Goal: Task Accomplishment & Management: Manage account settings

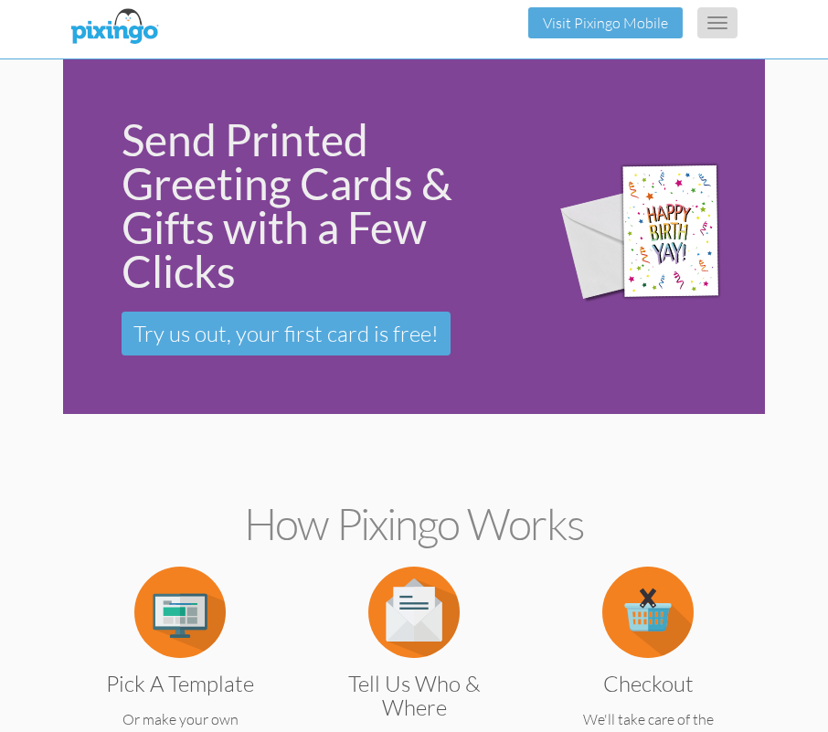
click at [718, 26] on button "Toggle navigation" at bounding box center [717, 22] width 40 height 31
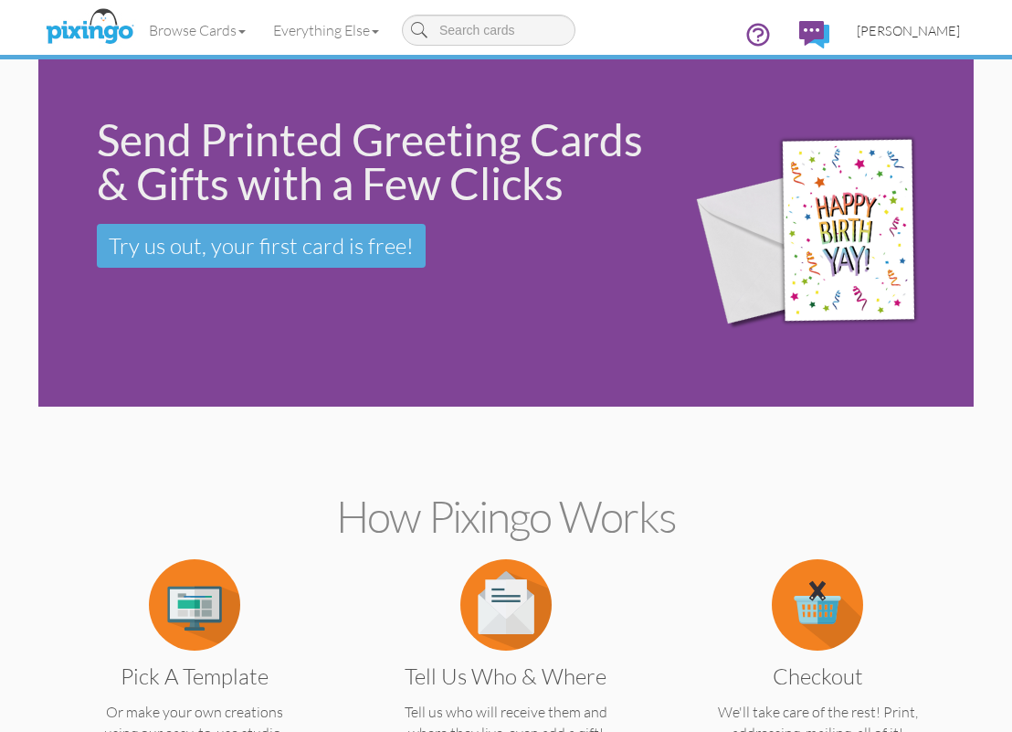
click at [841, 27] on span "[PERSON_NAME]" at bounding box center [908, 31] width 103 height 16
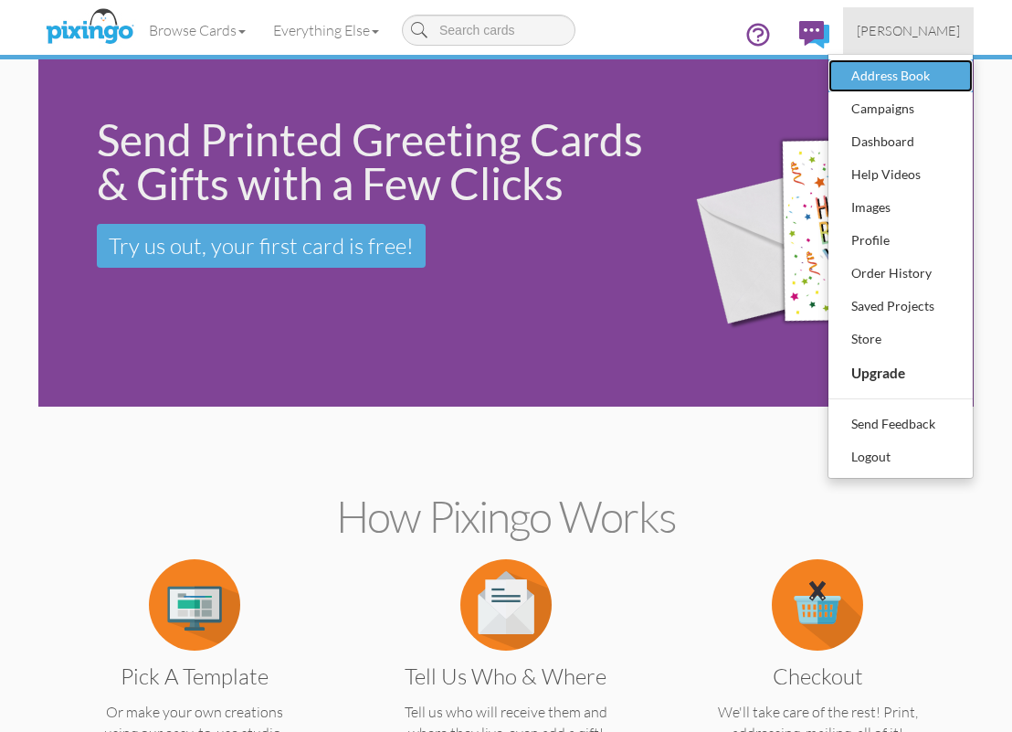
click at [841, 66] on div "Address Book" at bounding box center [901, 75] width 108 height 27
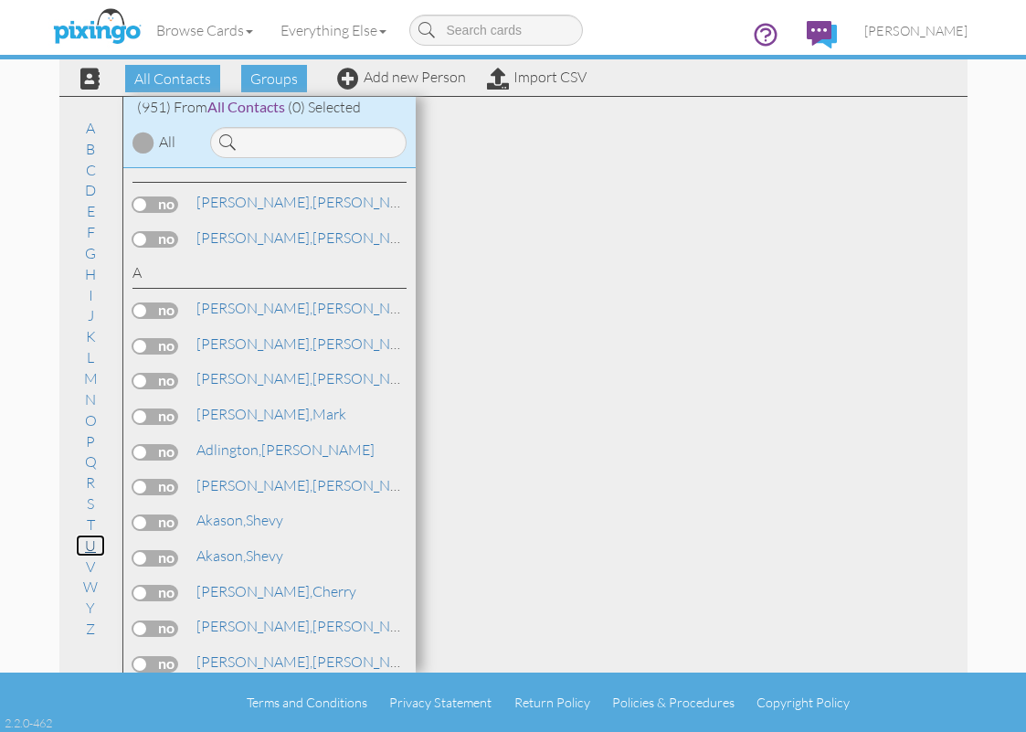
click at [90, 546] on link "U" at bounding box center [90, 546] width 29 height 22
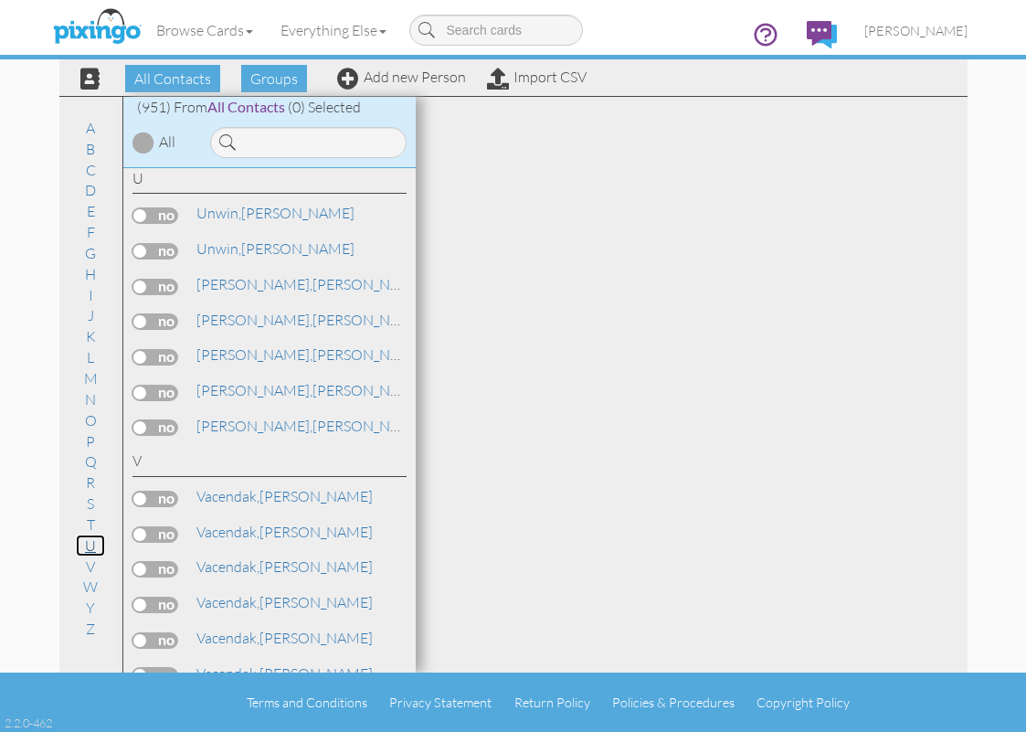
click at [88, 548] on link "U" at bounding box center [90, 546] width 29 height 22
click at [221, 209] on span "Unwin," at bounding box center [218, 213] width 45 height 18
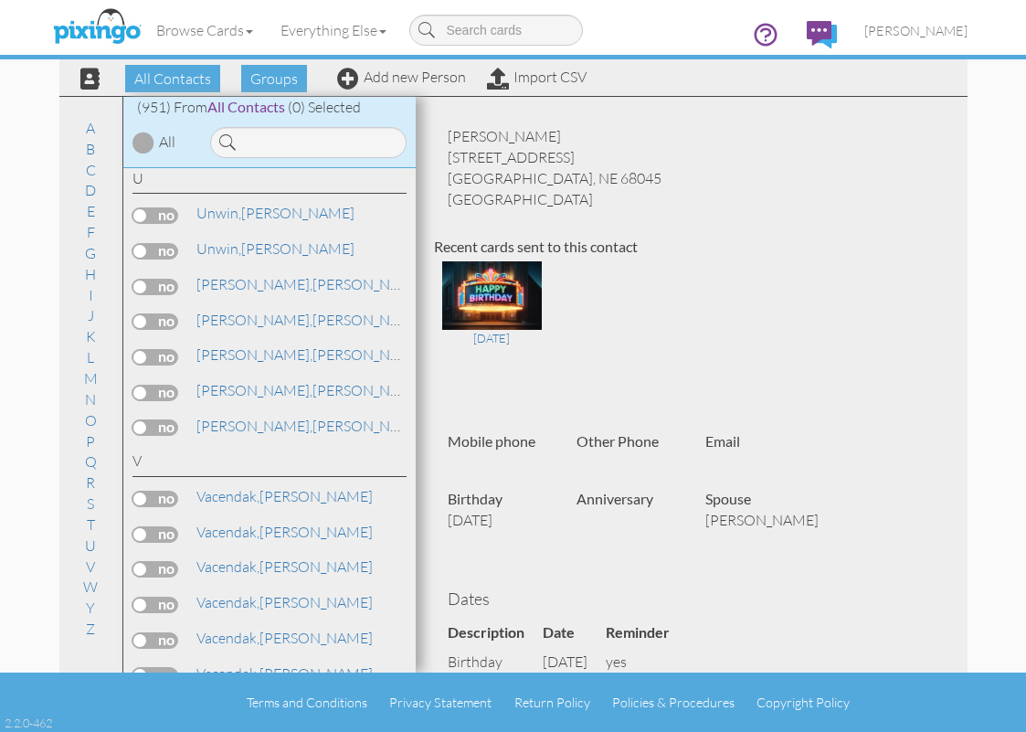
scroll to position [274, 0]
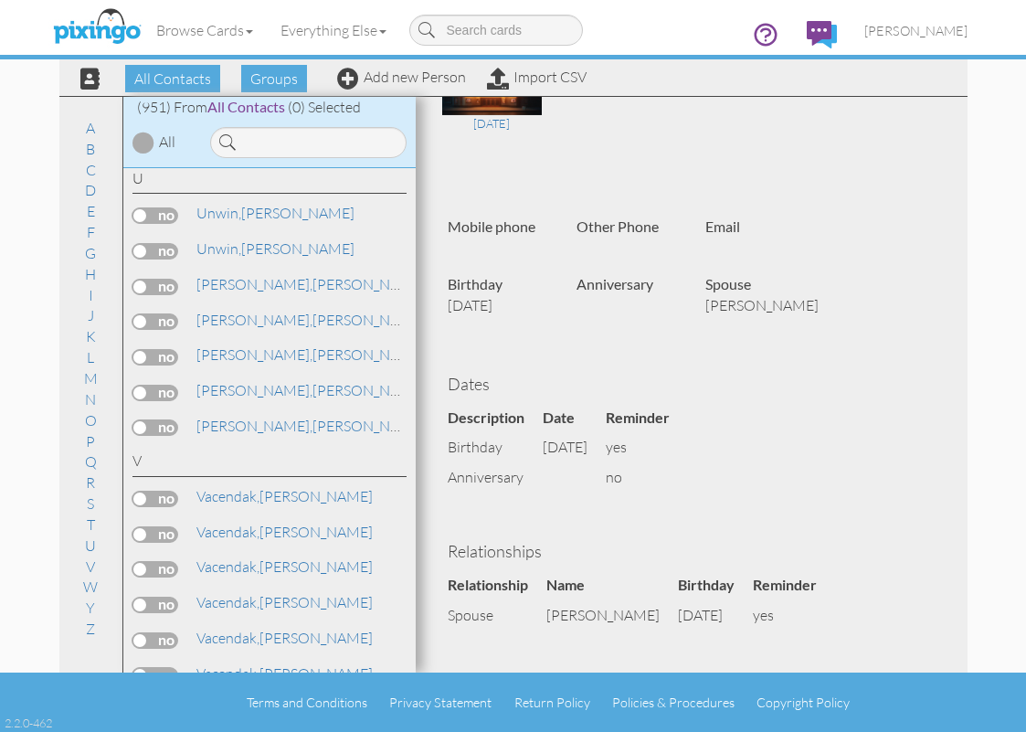
click at [841, 24] on nav "Toggle navigation Visit Pixingo Mobile Browse Cards Business Accounting Automot…" at bounding box center [513, 29] width 1026 height 59
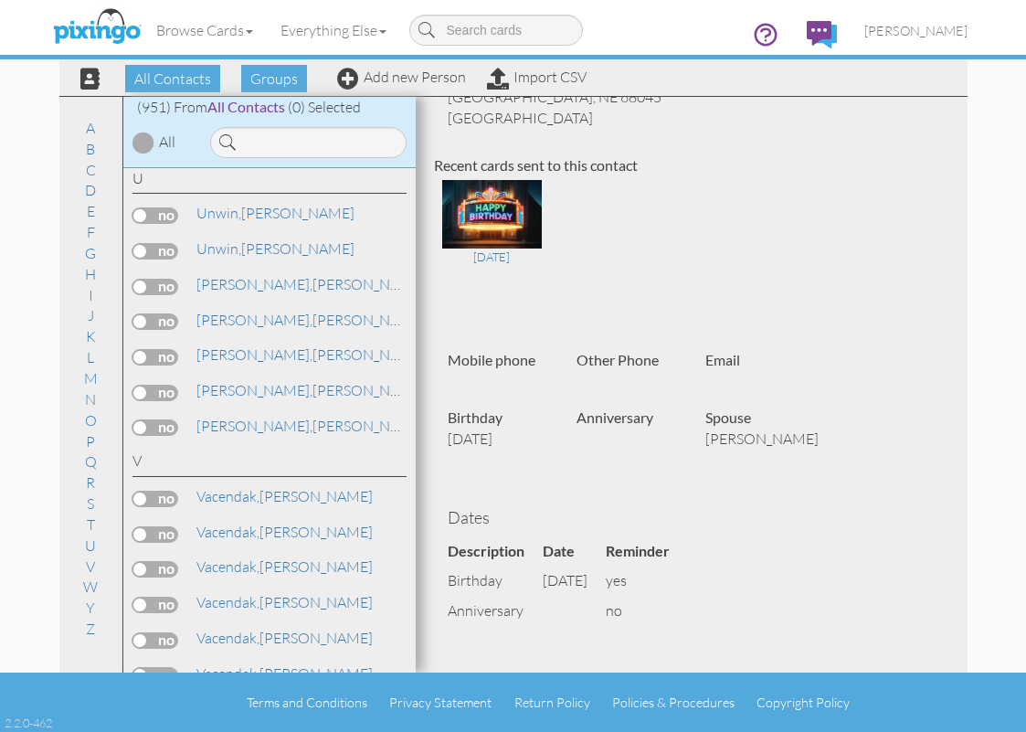
scroll to position [0, 0]
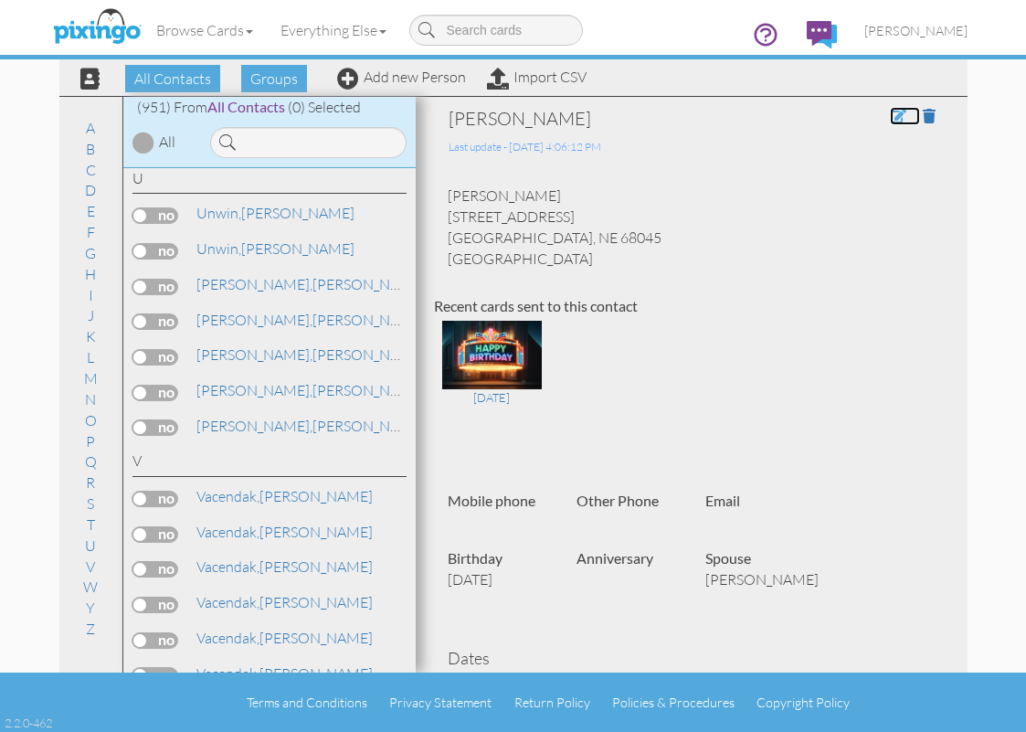
click at [841, 117] on span at bounding box center [898, 116] width 16 height 15
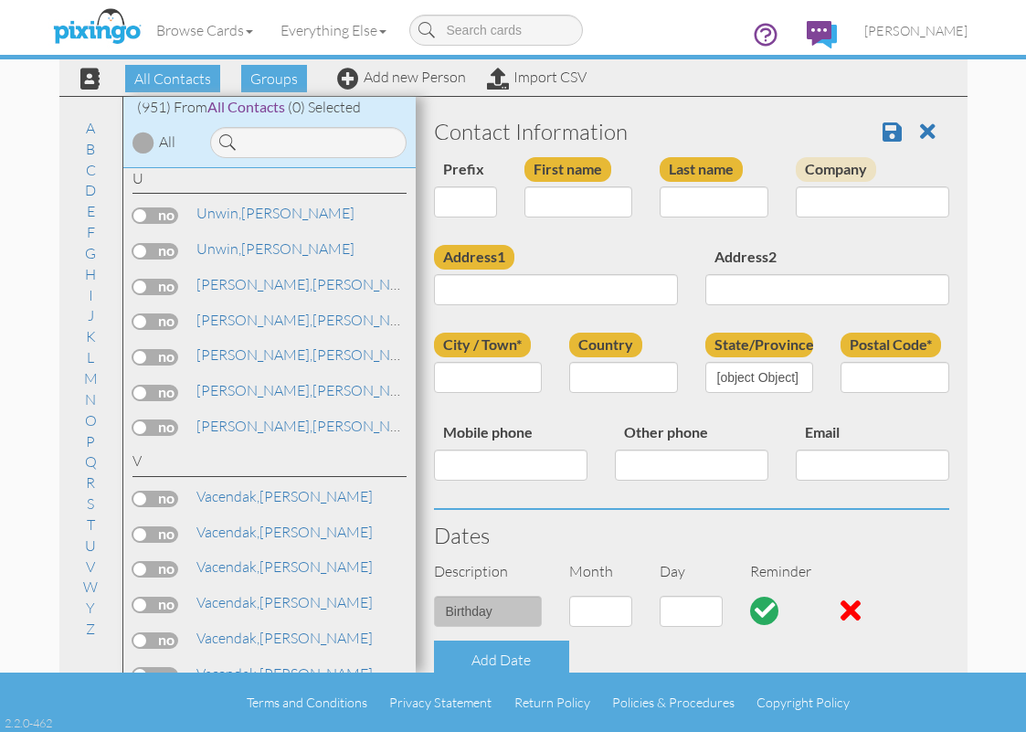
type input "[PERSON_NAME]"
type input "Unwin"
type input "[STREET_ADDRESS]"
type input "[GEOGRAPHIC_DATA]"
type input "68045"
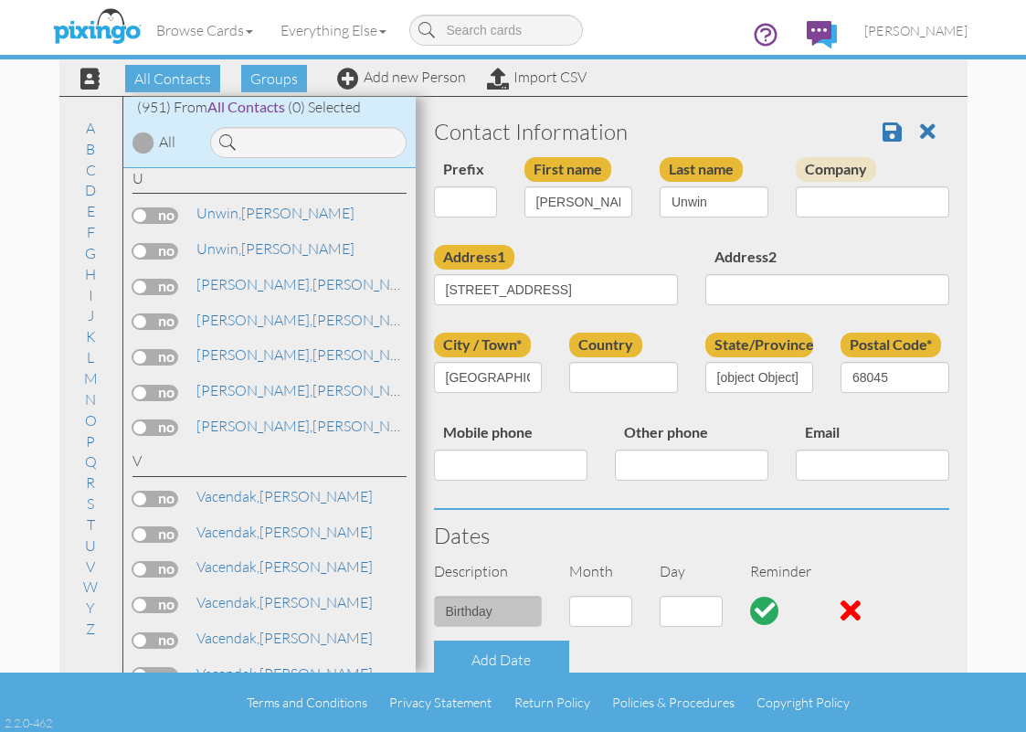
select select "object:3386"
select select "object:3381"
select select "object:3395"
select select "object:3399"
select select "object:3644"
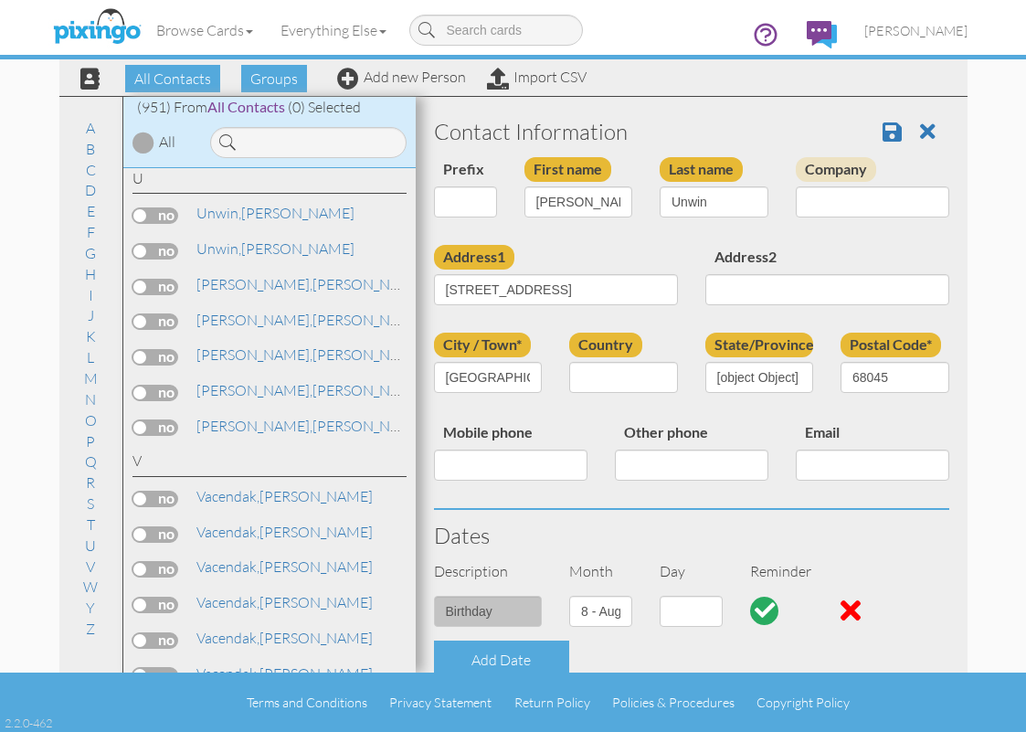
select select "number:13"
select select "number:7"
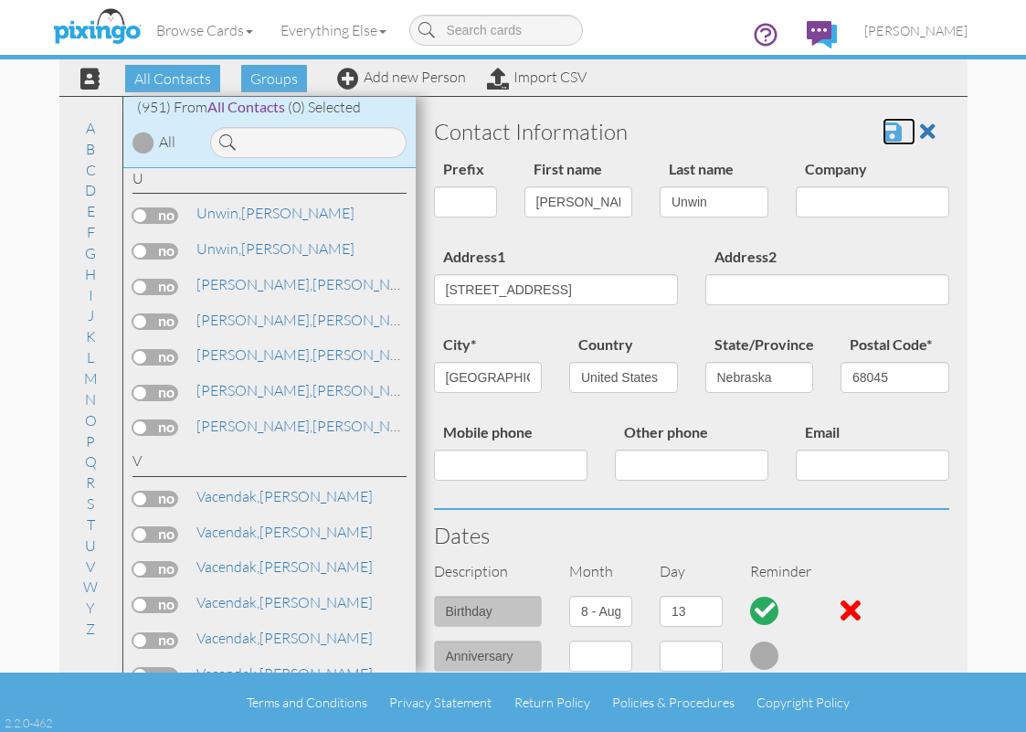
click at [841, 135] on span at bounding box center [892, 132] width 19 height 22
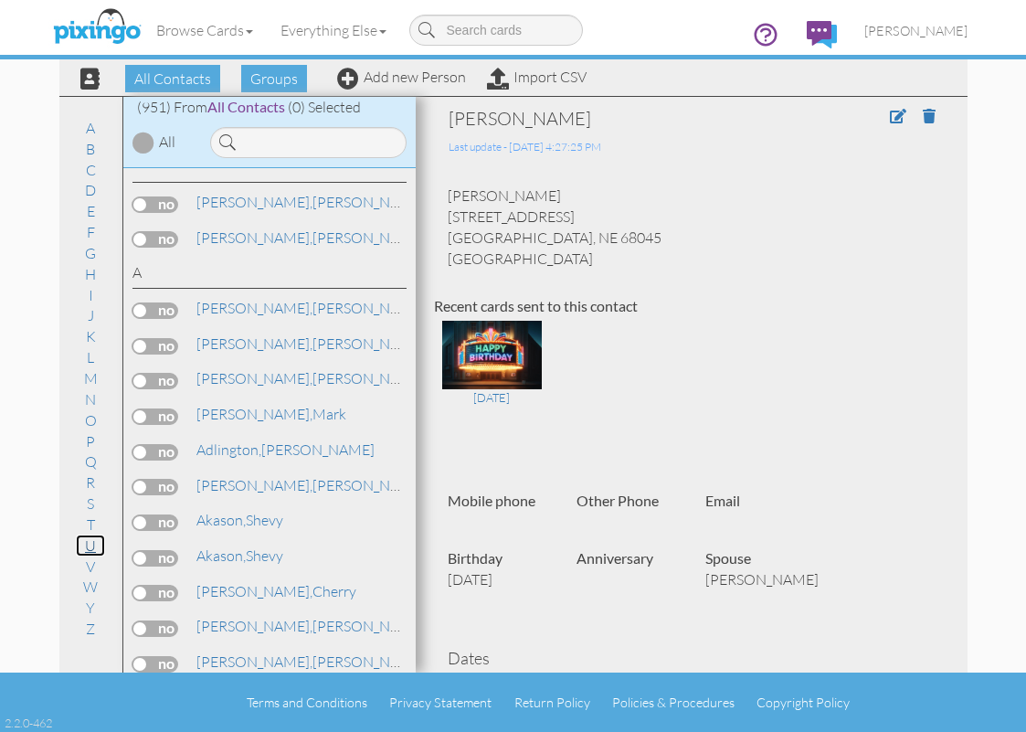
click at [90, 546] on link "U" at bounding box center [90, 546] width 29 height 22
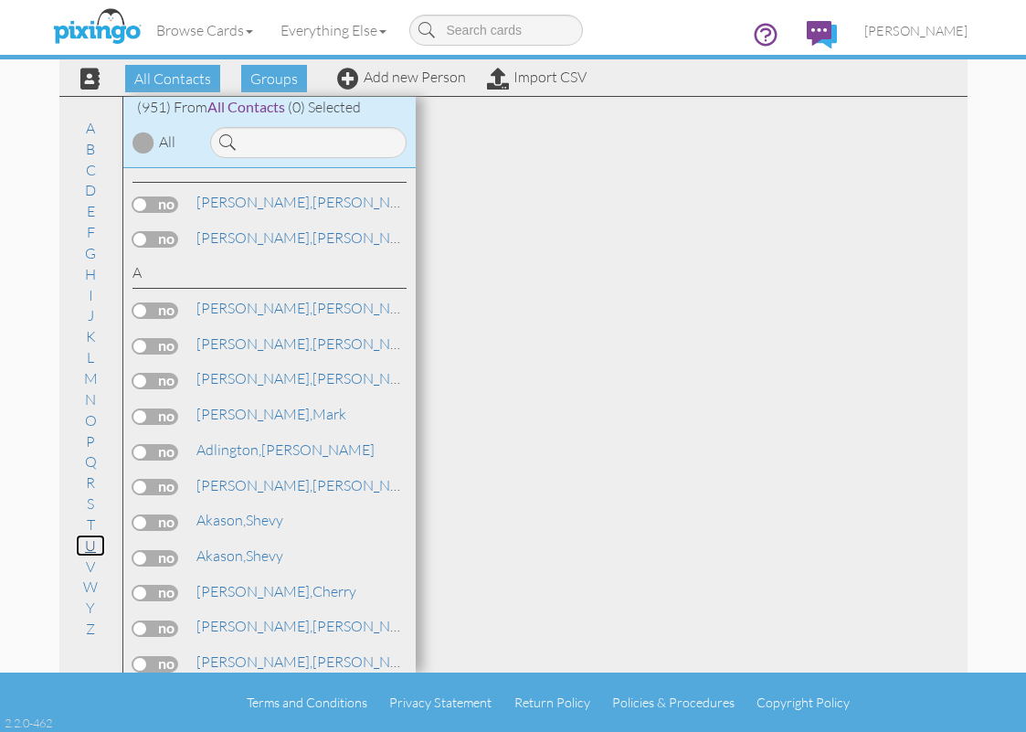
scroll to position [30499, 0]
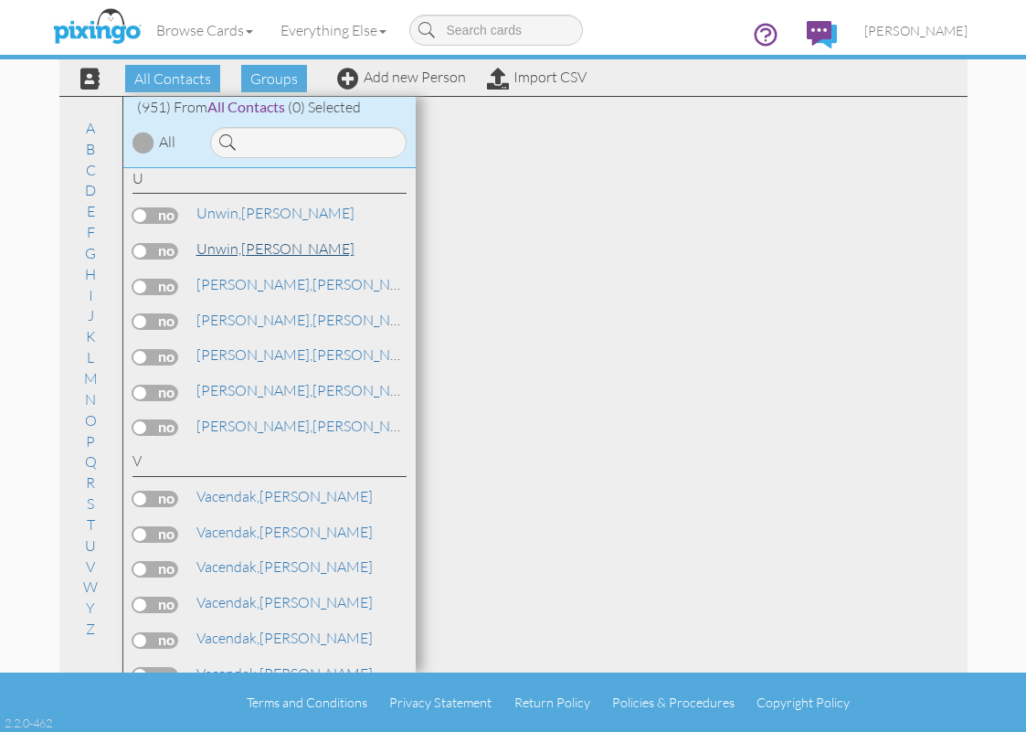
click at [244, 246] on link "[PERSON_NAME]" at bounding box center [276, 249] width 162 height 22
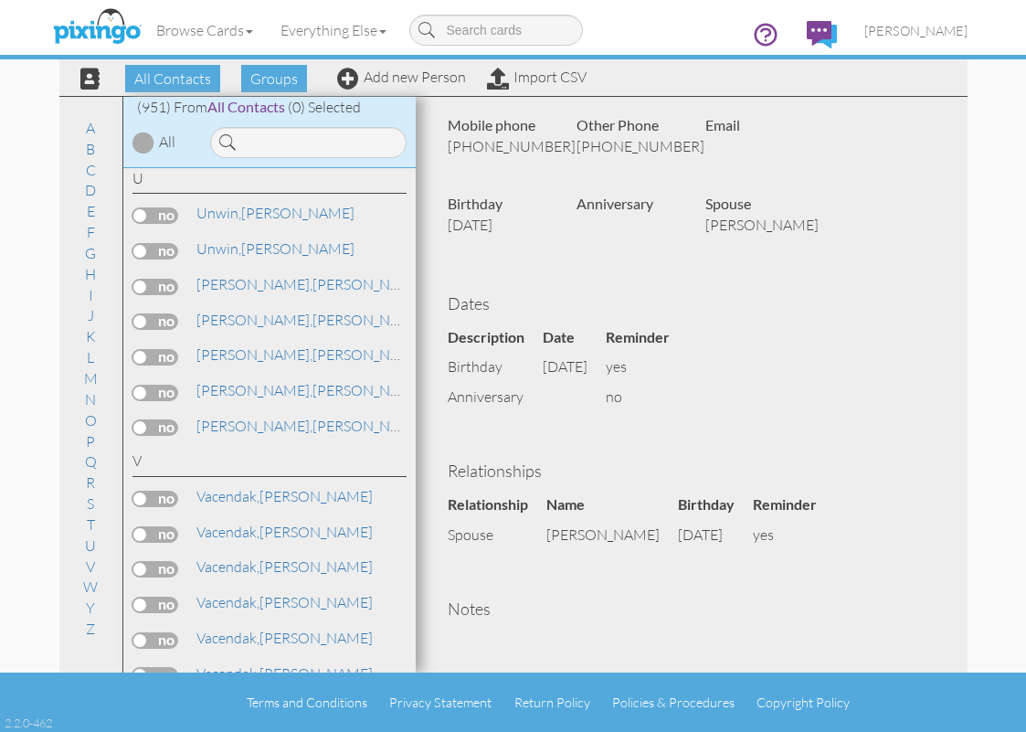
scroll to position [183, 0]
click at [666, 410] on td "no" at bounding box center [647, 395] width 82 height 30
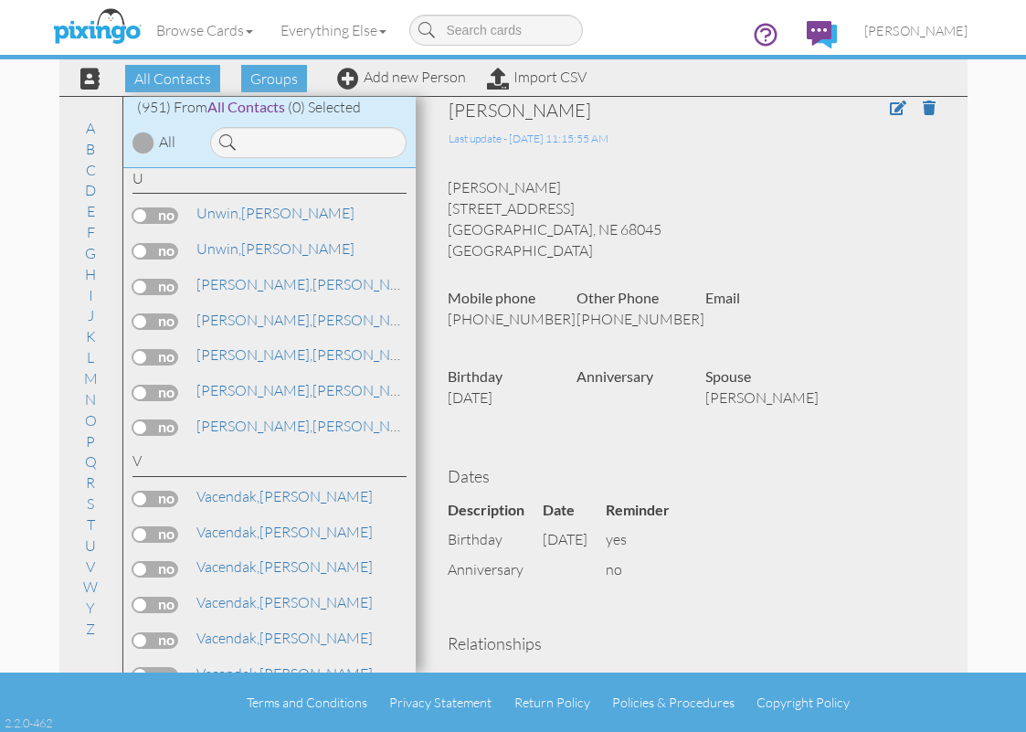
scroll to position [0, 0]
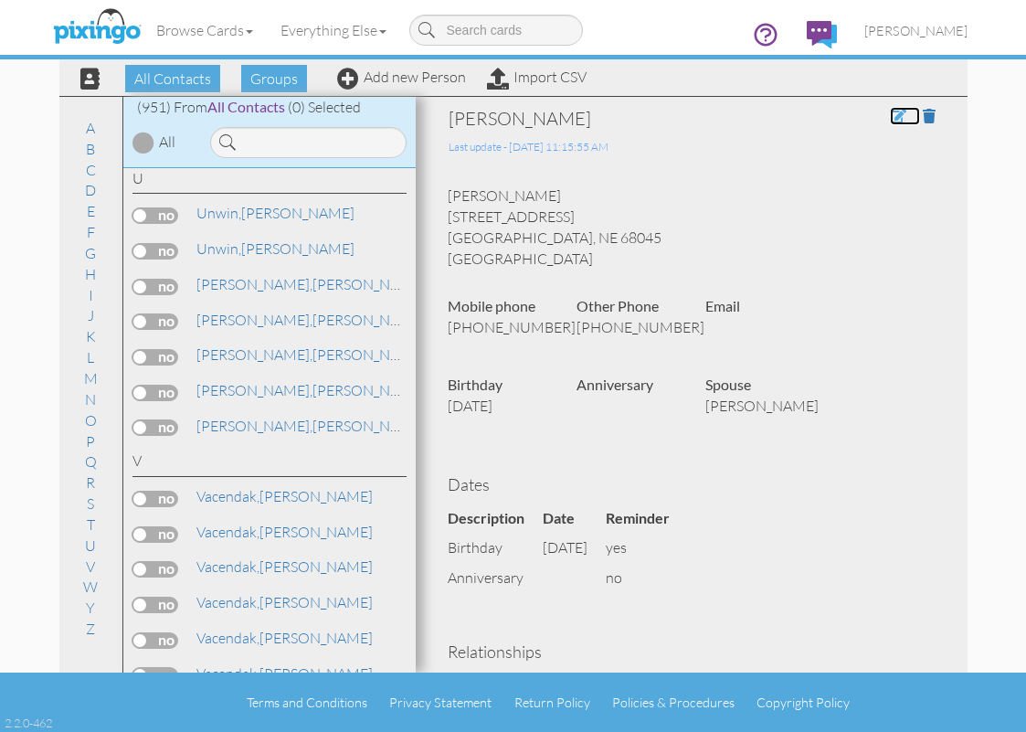
click at [890, 117] on span at bounding box center [898, 116] width 16 height 15
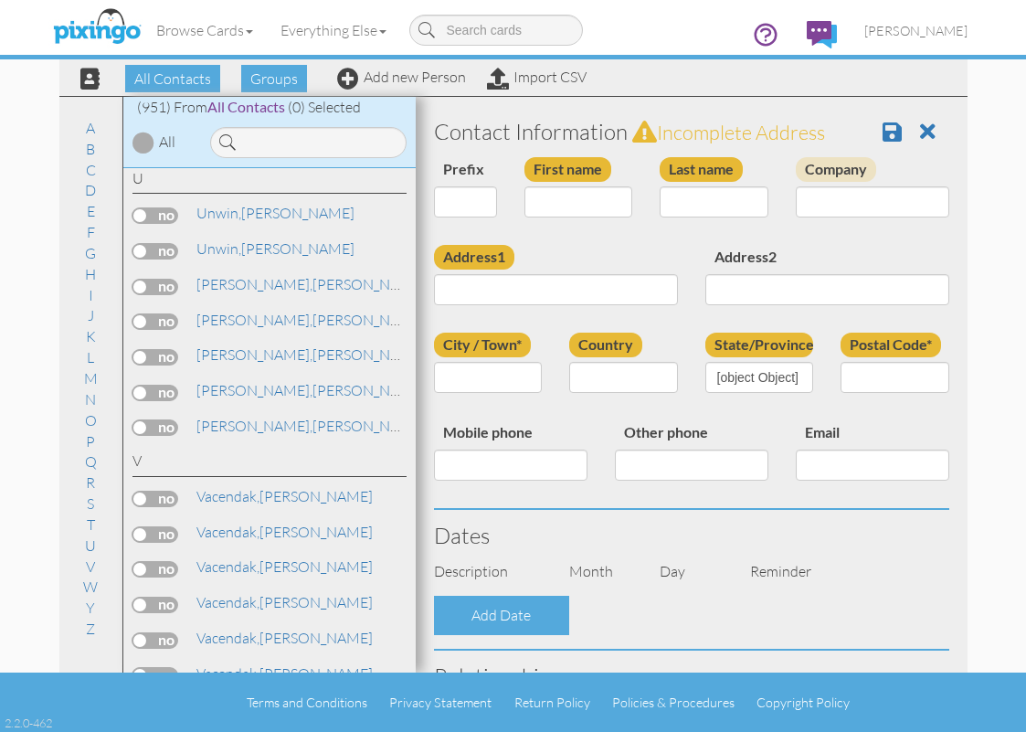
type input "[PERSON_NAME]"
type input "Unwin"
type input "[STREET_ADDRESS]"
type input "[GEOGRAPHIC_DATA]"
type input "68045"
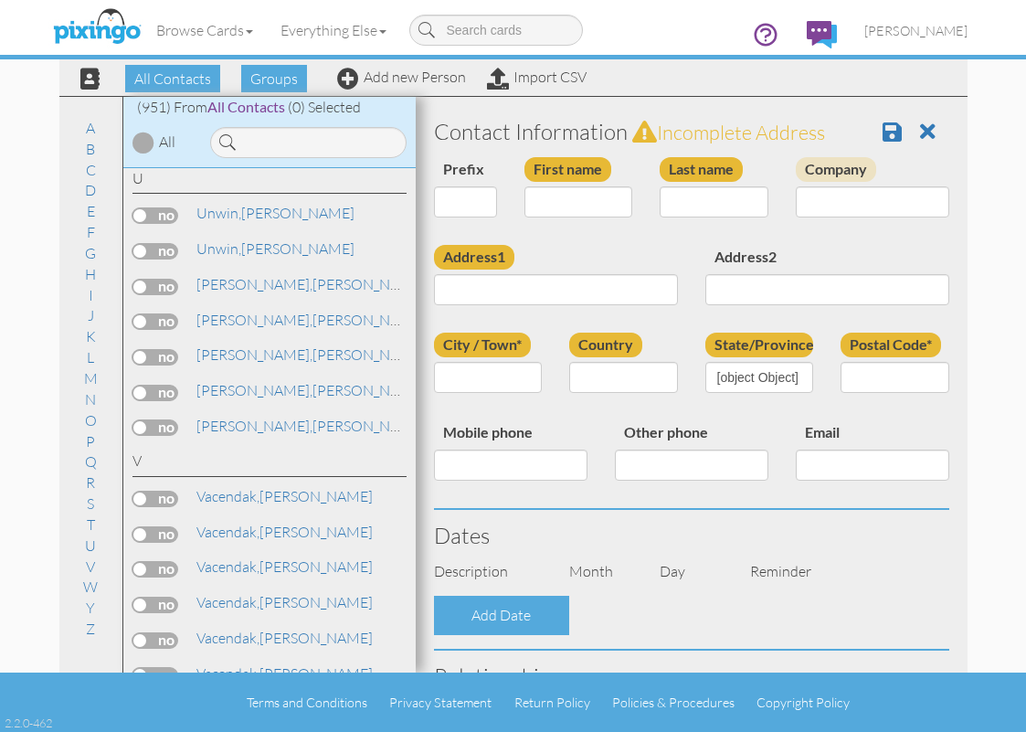
type input "[PHONE_NUMBER]"
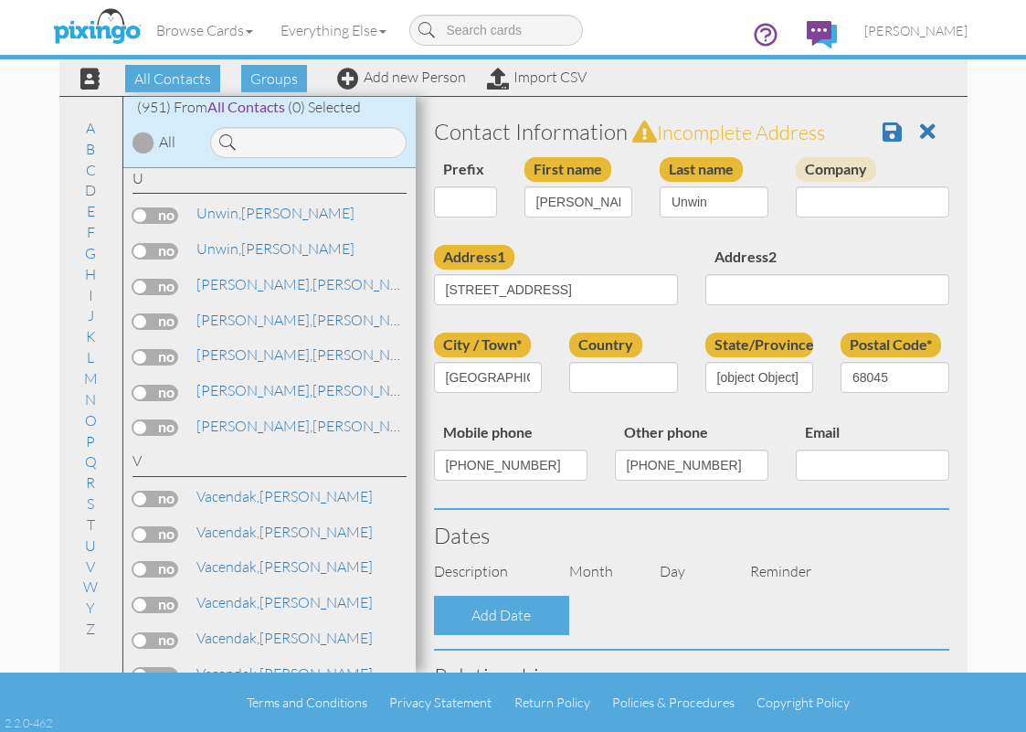
select select "object:3134"
select select "object:3379"
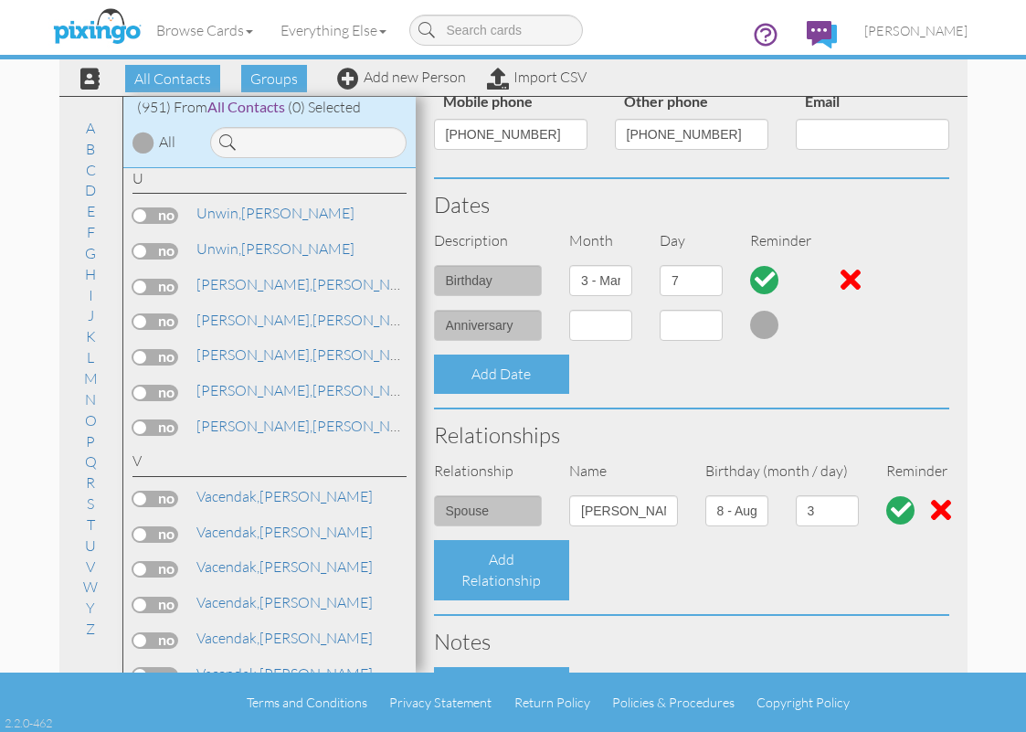
scroll to position [366, 0]
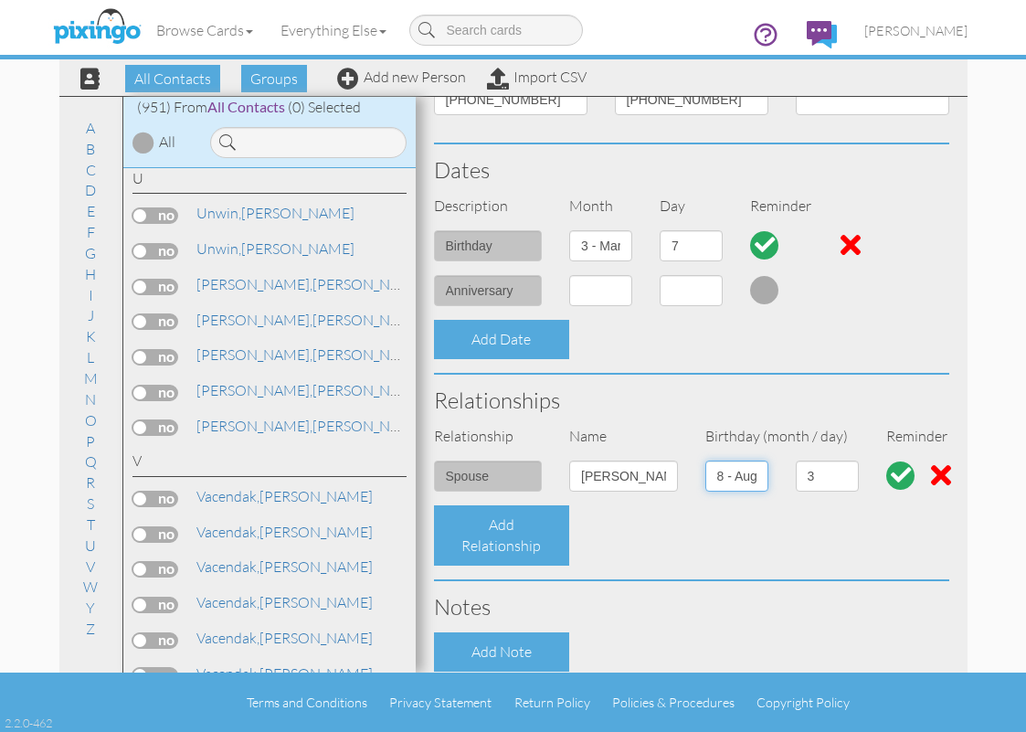
click at [755, 472] on select "1 - [DATE] - [DATE] - [DATE] - [DATE] - [DATE] - [DATE] - [DATE] - [DATE] - [DA…" at bounding box center [736, 476] width 63 height 31
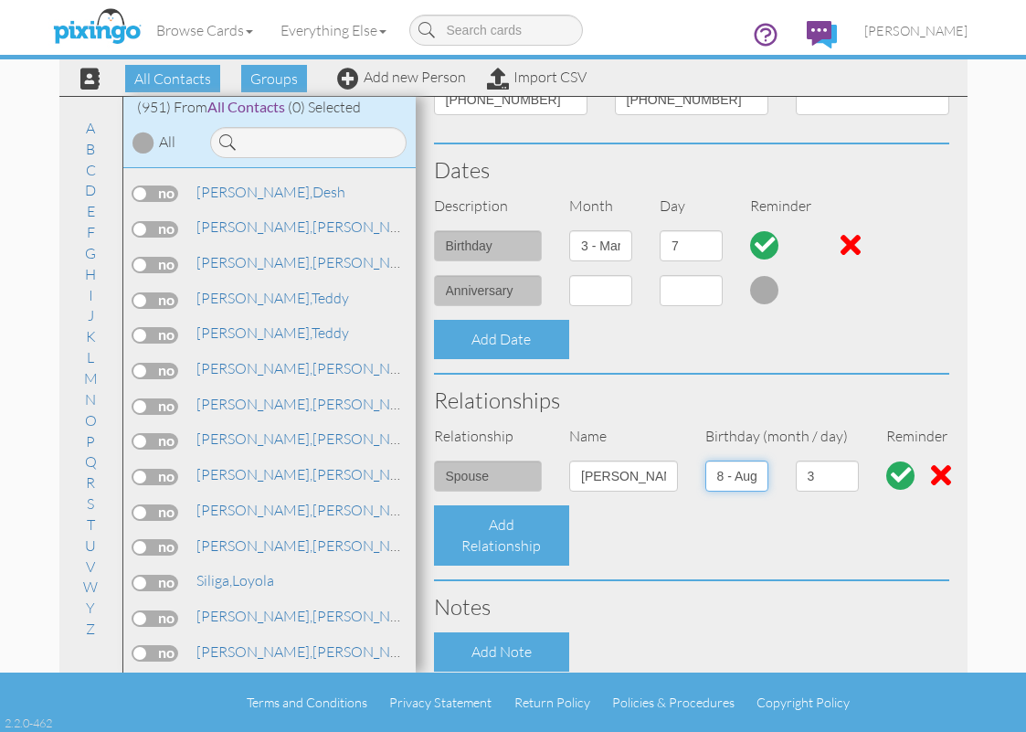
scroll to position [26387, 0]
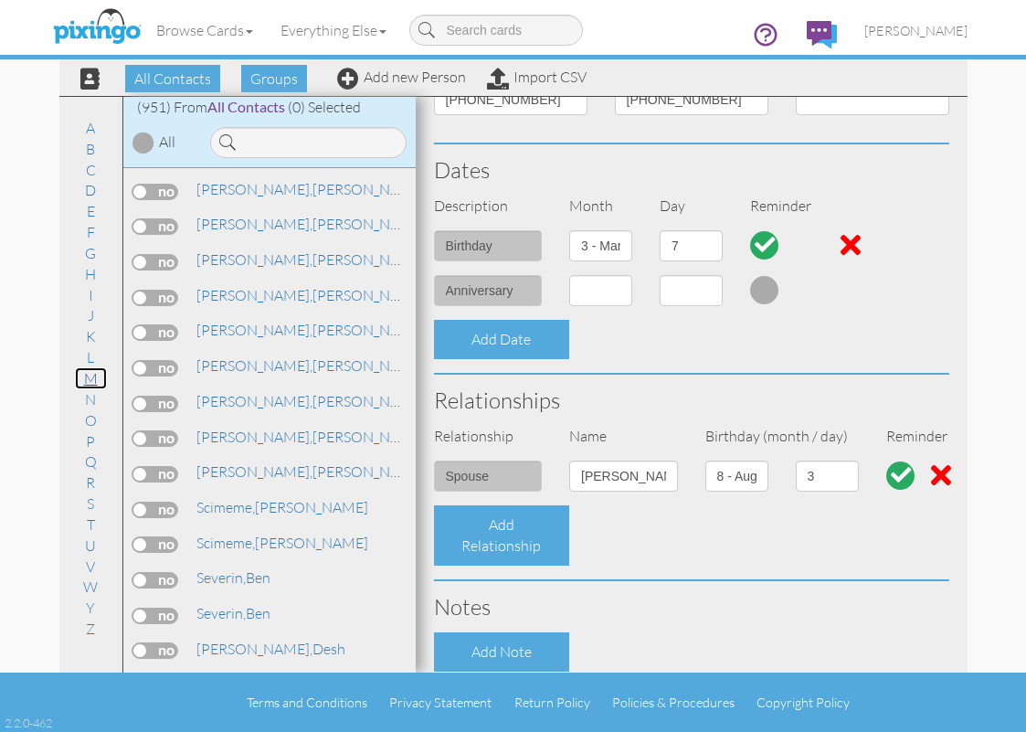
click at [91, 376] on link "M" at bounding box center [91, 378] width 32 height 22
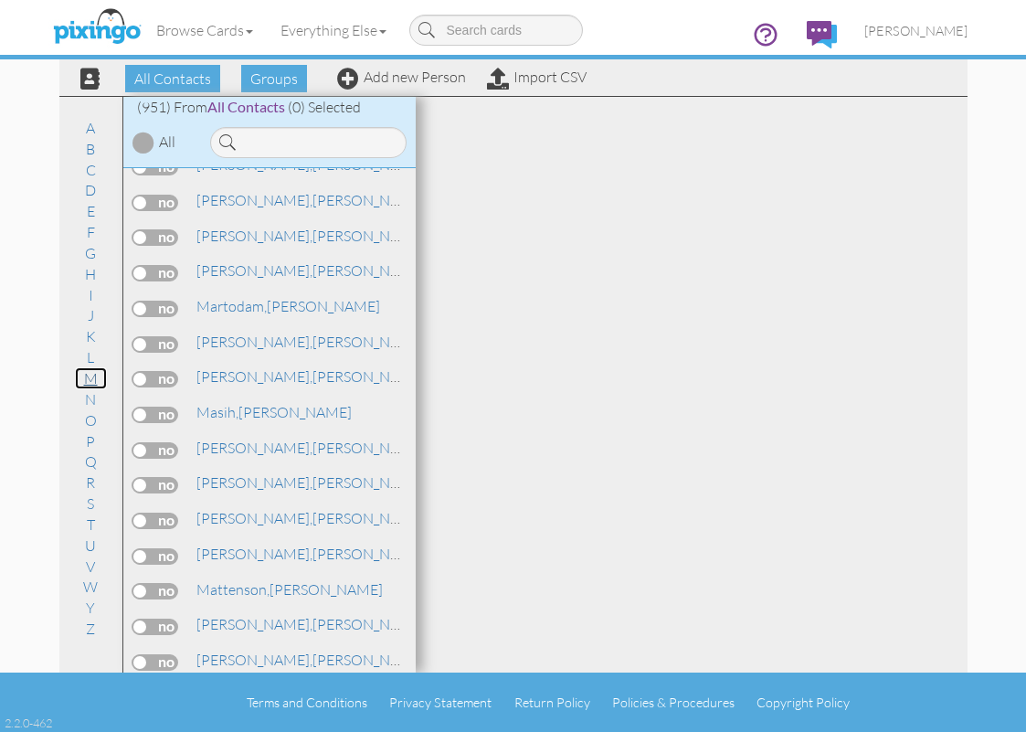
scroll to position [17386, 0]
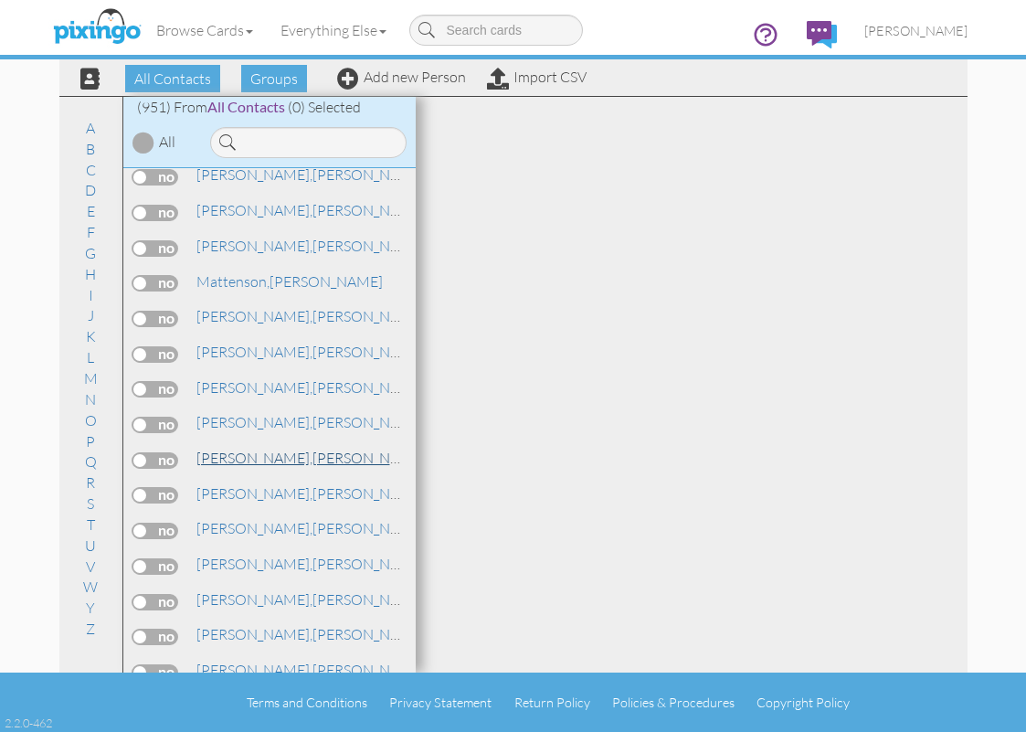
click at [225, 459] on span "[PERSON_NAME]," at bounding box center [254, 458] width 116 height 18
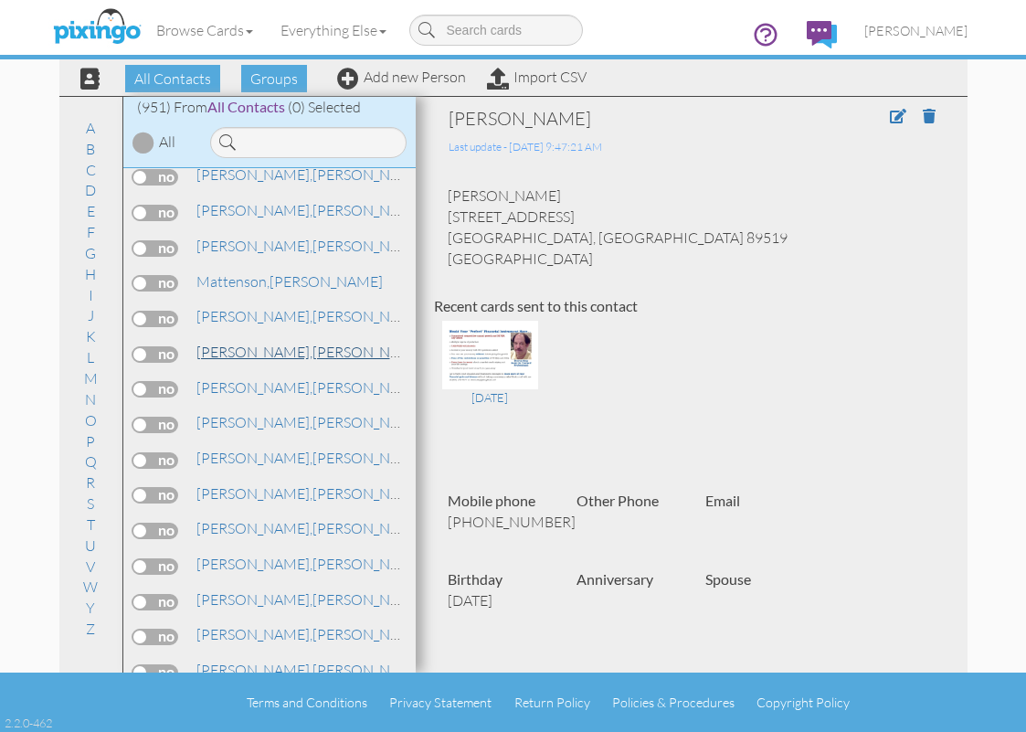
click at [261, 346] on link "[PERSON_NAME]" at bounding box center [311, 352] width 233 height 22
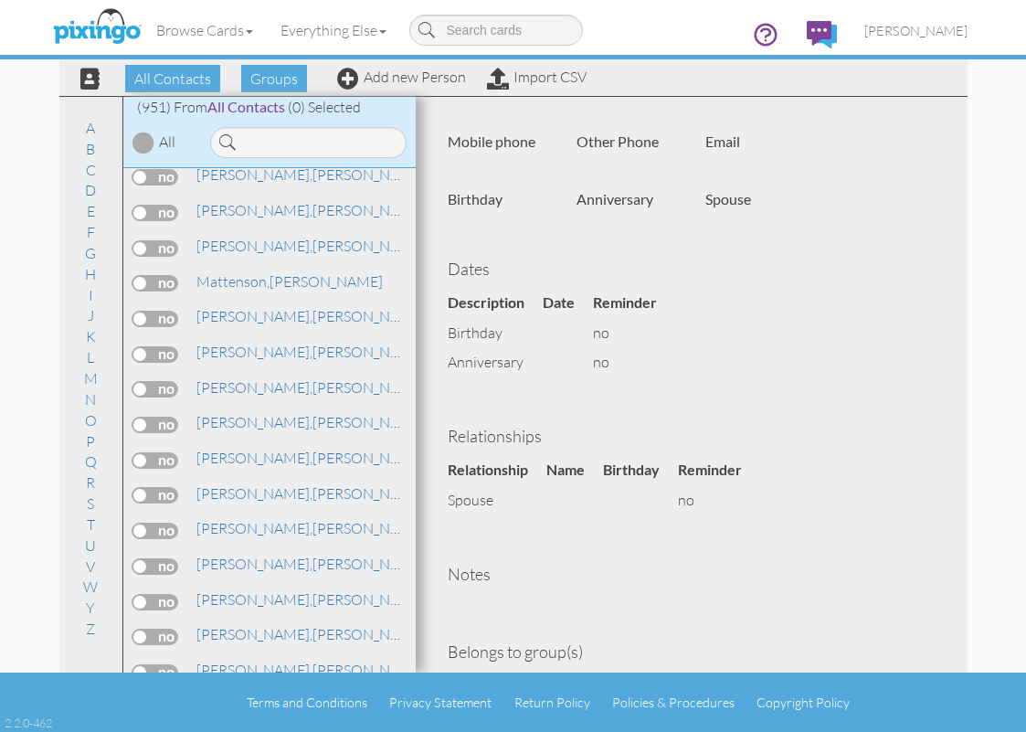
scroll to position [432, 0]
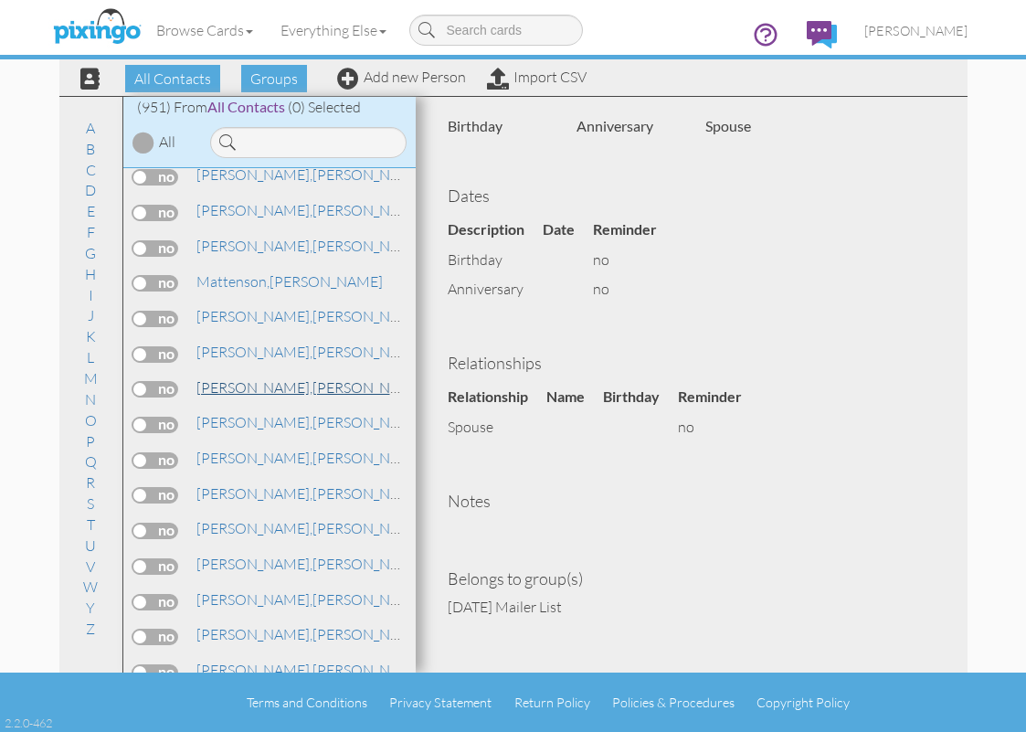
click at [248, 385] on span "[PERSON_NAME]," at bounding box center [254, 387] width 116 height 18
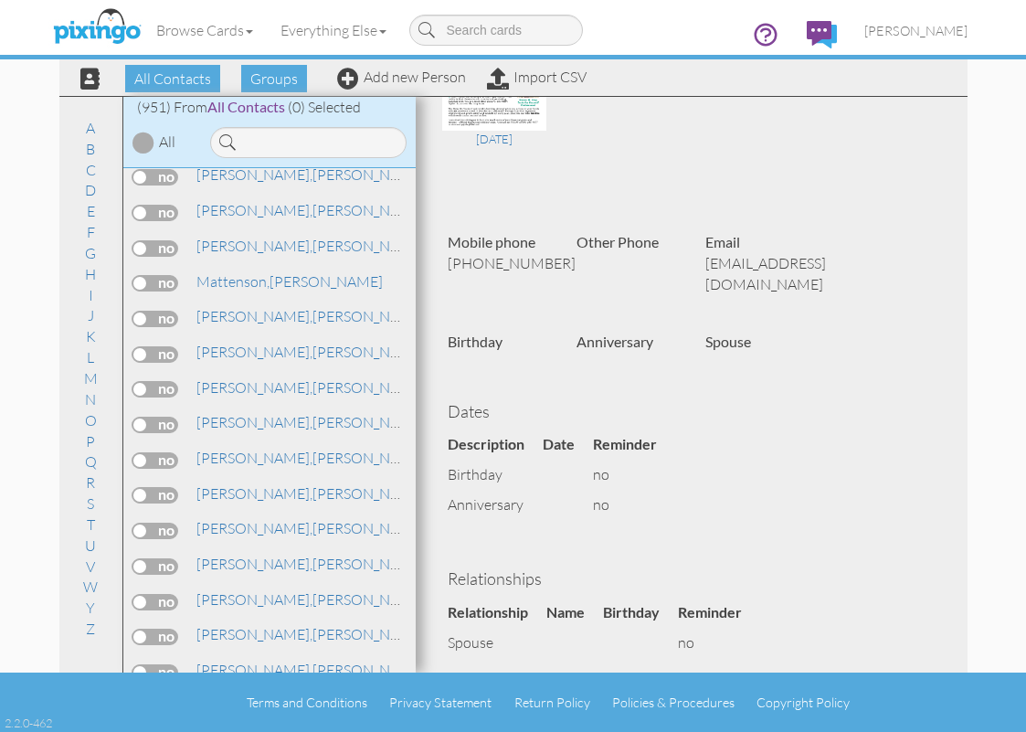
scroll to position [453, 0]
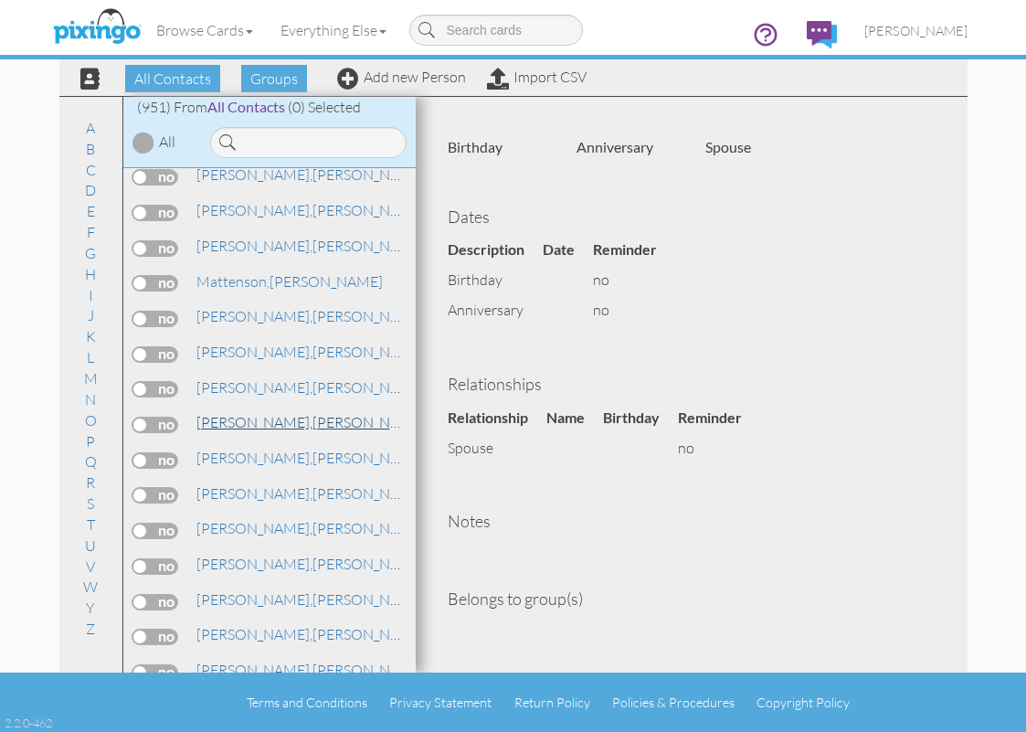
click at [251, 417] on span "[PERSON_NAME]," at bounding box center [254, 422] width 116 height 18
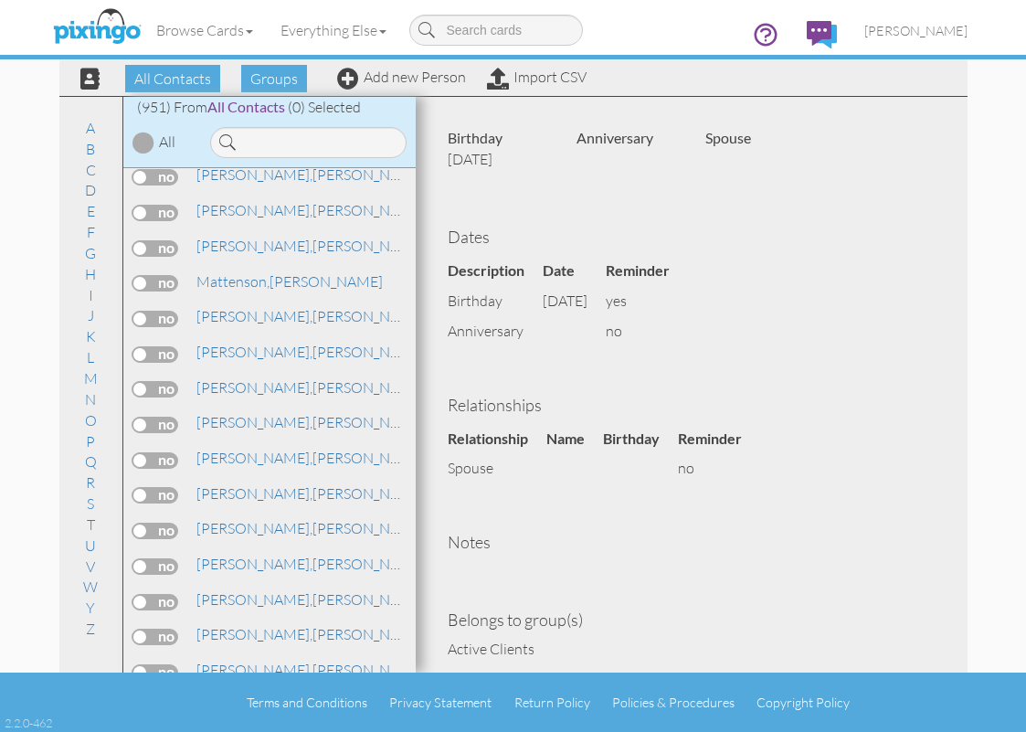
scroll to position [504, 0]
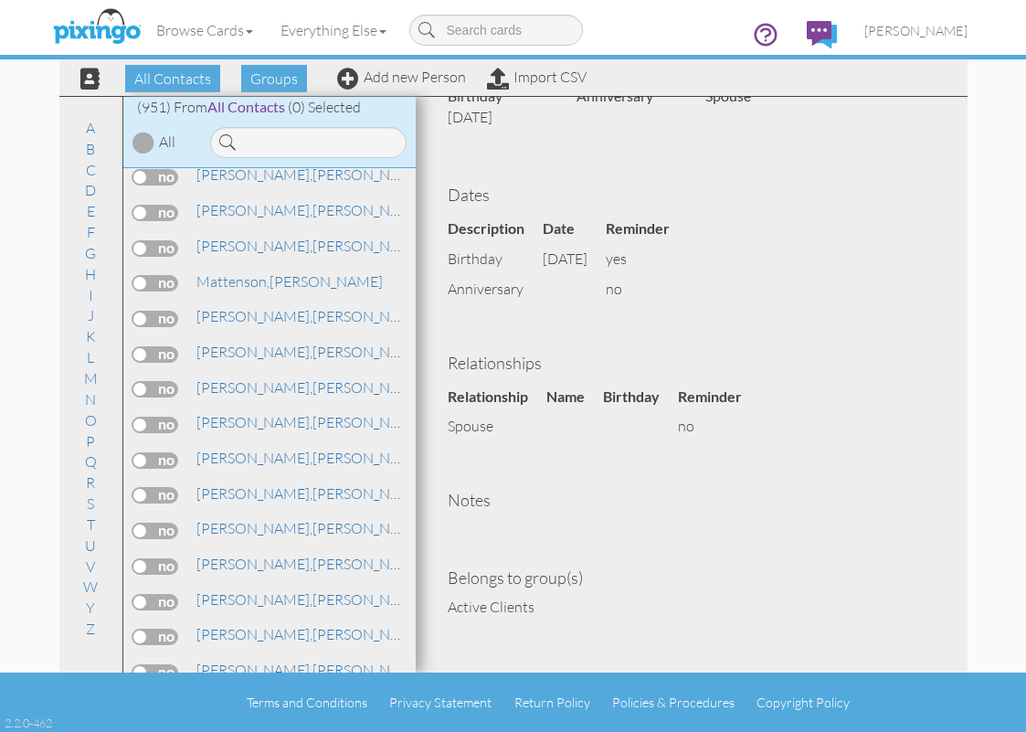
click at [279, 69] on div "Browse Cards Business Accounting Automotive Chiropractor Customer Dental Financ…" at bounding box center [513, 36] width 908 height 72
click at [272, 78] on span "Groups" at bounding box center [274, 78] width 66 height 27
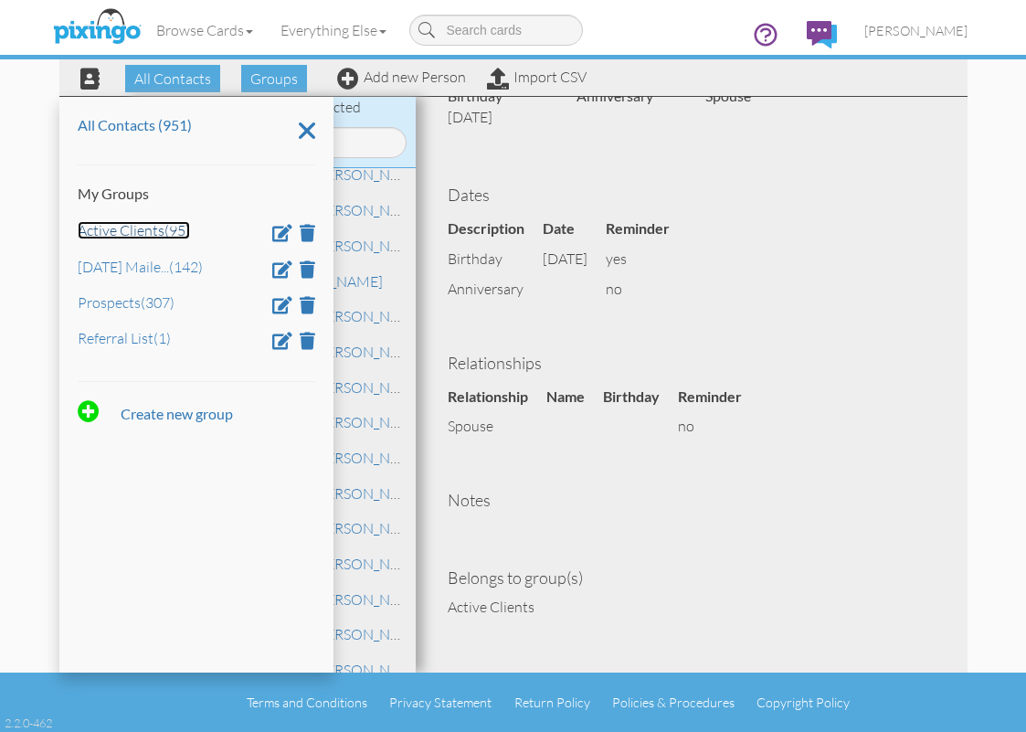
click at [142, 229] on link "Active Clients (95)" at bounding box center [134, 230] width 112 height 18
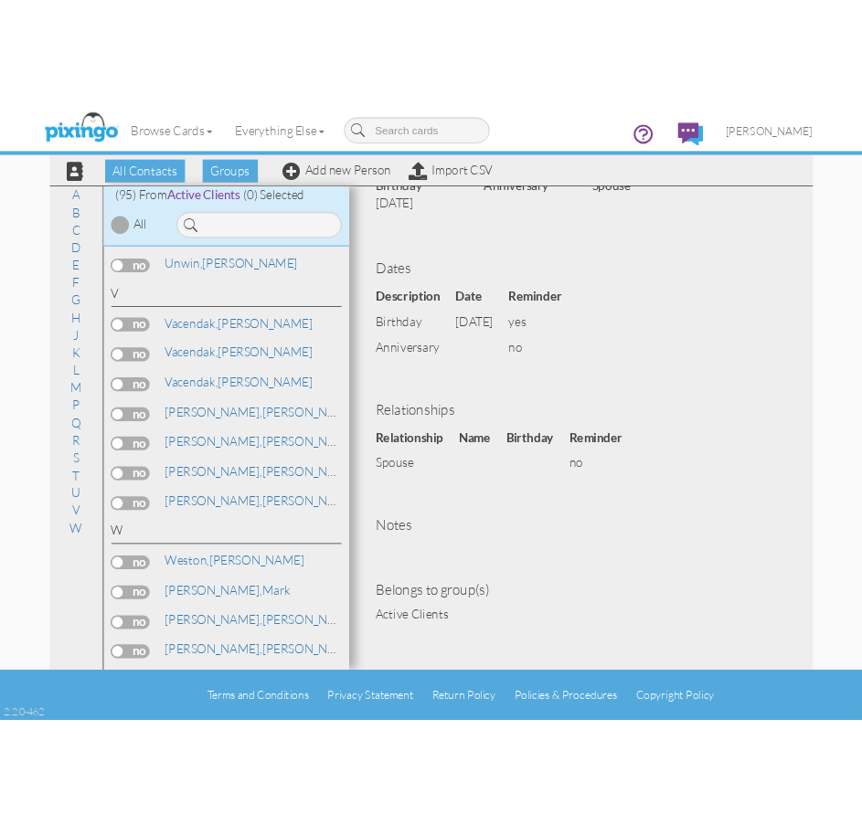
scroll to position [2065, 0]
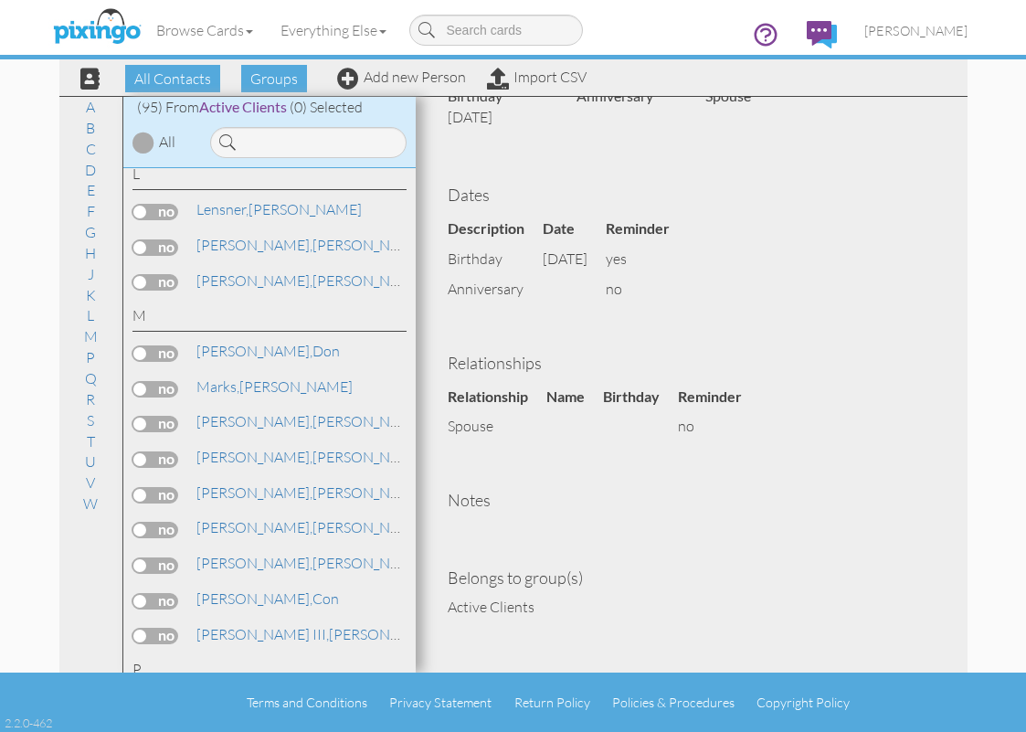
click at [773, 555] on div "Belongs to group(s) Active Clients" at bounding box center [691, 581] width 515 height 71
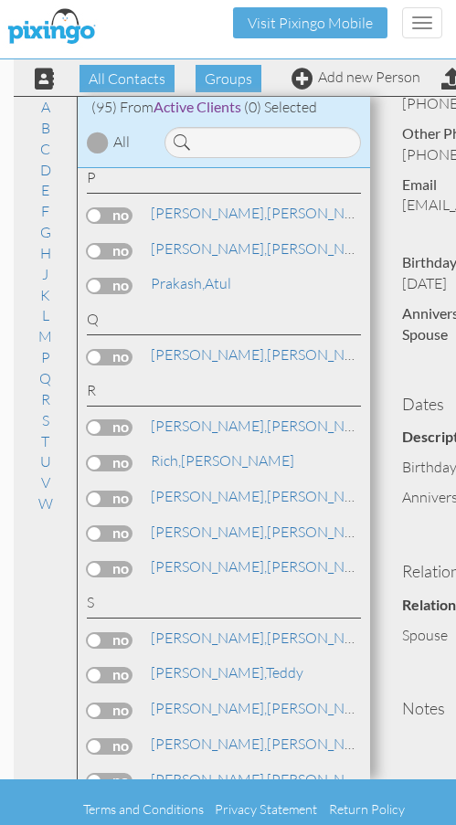
scroll to position [2705, 0]
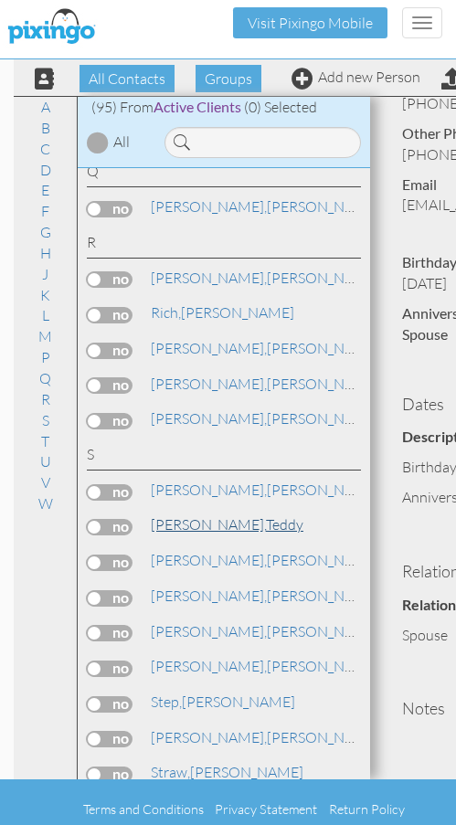
click at [195, 523] on span "[PERSON_NAME]," at bounding box center [208, 524] width 115 height 18
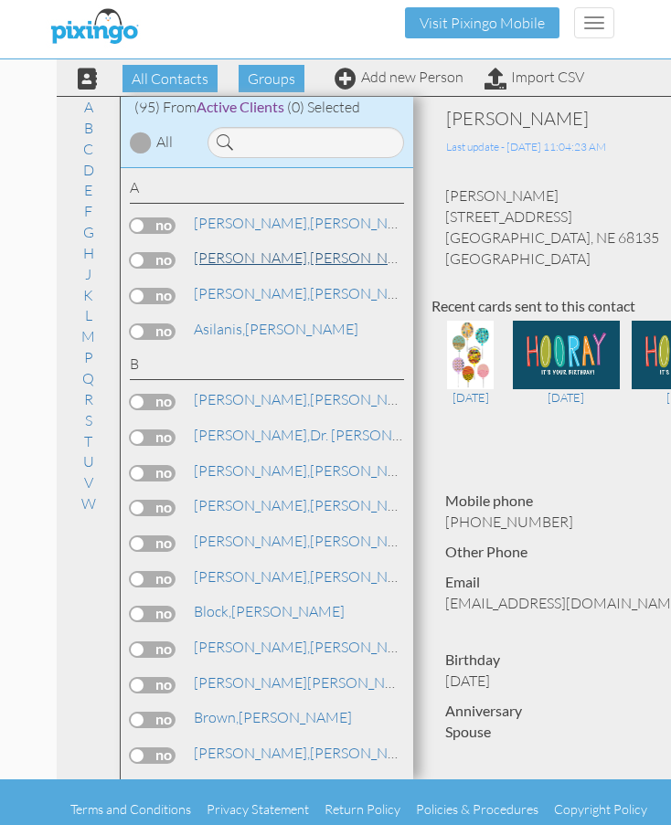
click at [207, 258] on span "[PERSON_NAME]," at bounding box center [252, 258] width 116 height 18
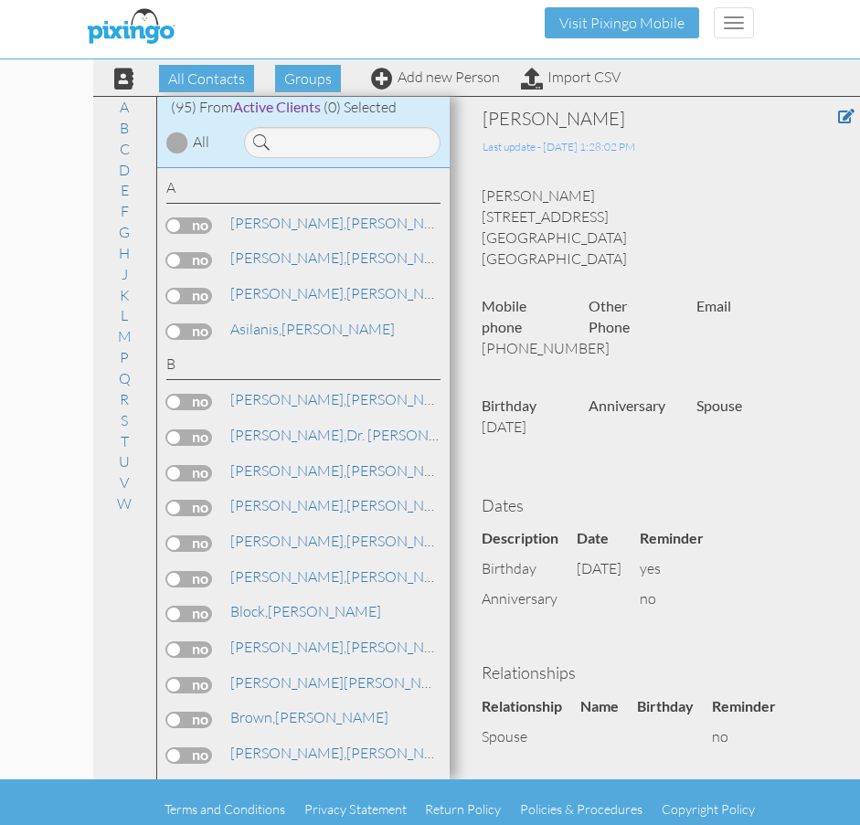
click at [72, 92] on contacts "Toggle navigation Visit Pixingo Mobile Browse Cards Business Accounting Automot…" at bounding box center [430, 419] width 860 height 839
click at [838, 113] on span at bounding box center [846, 116] width 16 height 15
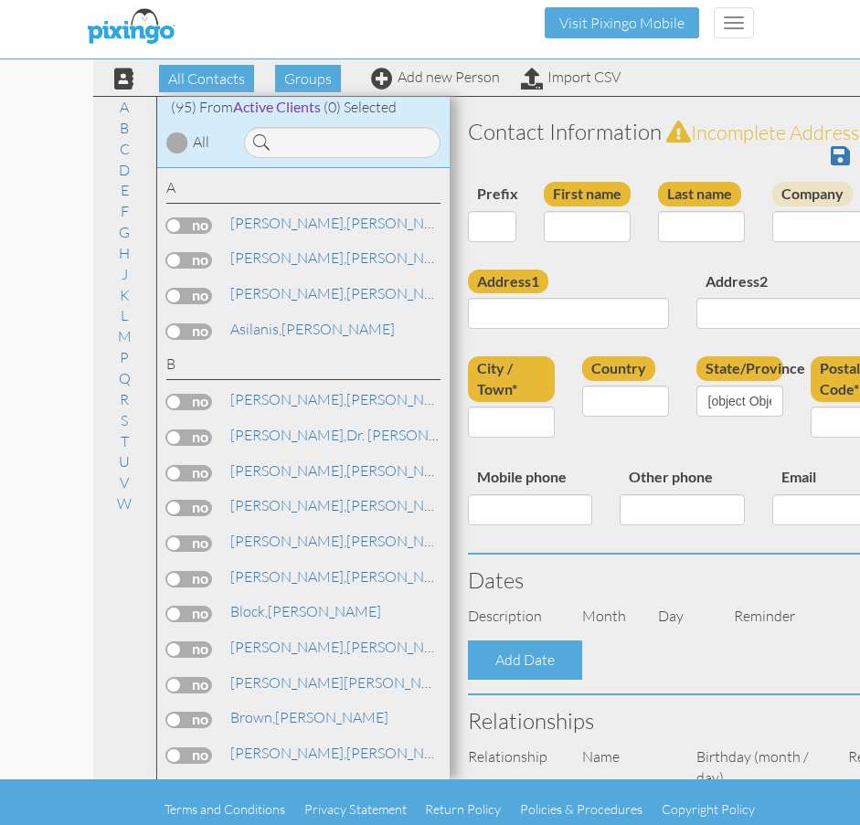
type input "[PERSON_NAME]"
type input "[STREET_ADDRESS]"
type input "Nipomo"
type input "93444"
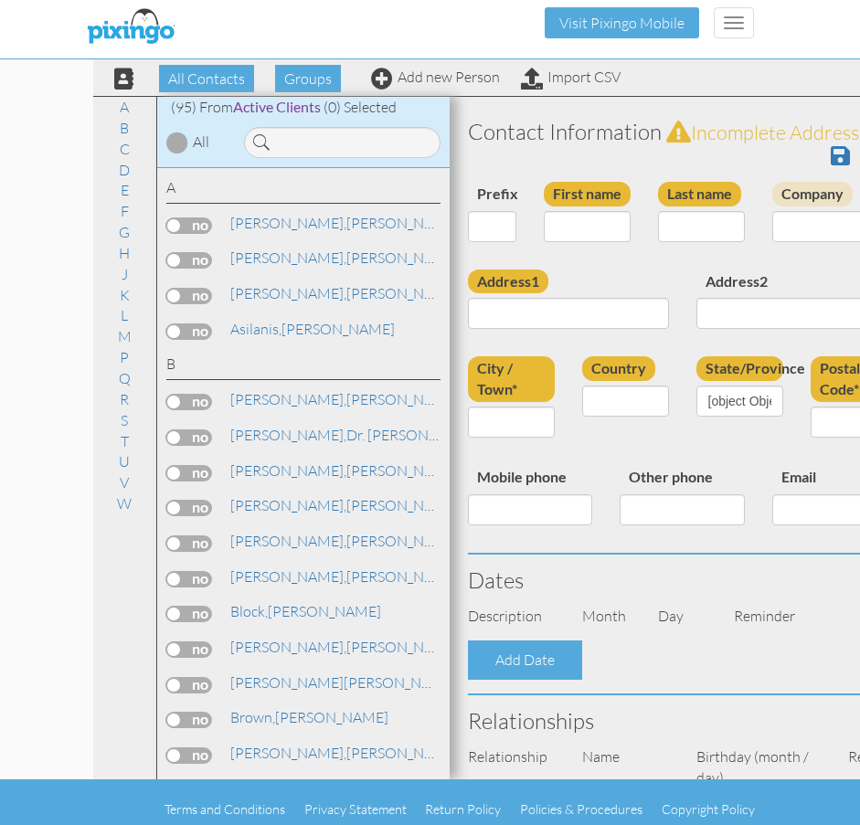
type input "[PHONE_NUMBER]"
select select "object:3134"
select select "object:3388"
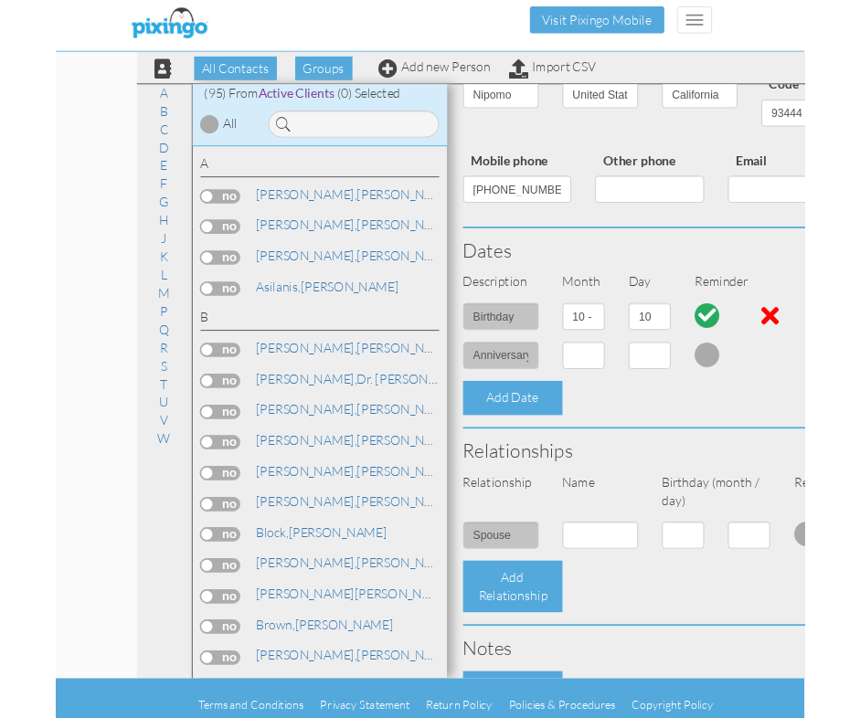
scroll to position [274, 0]
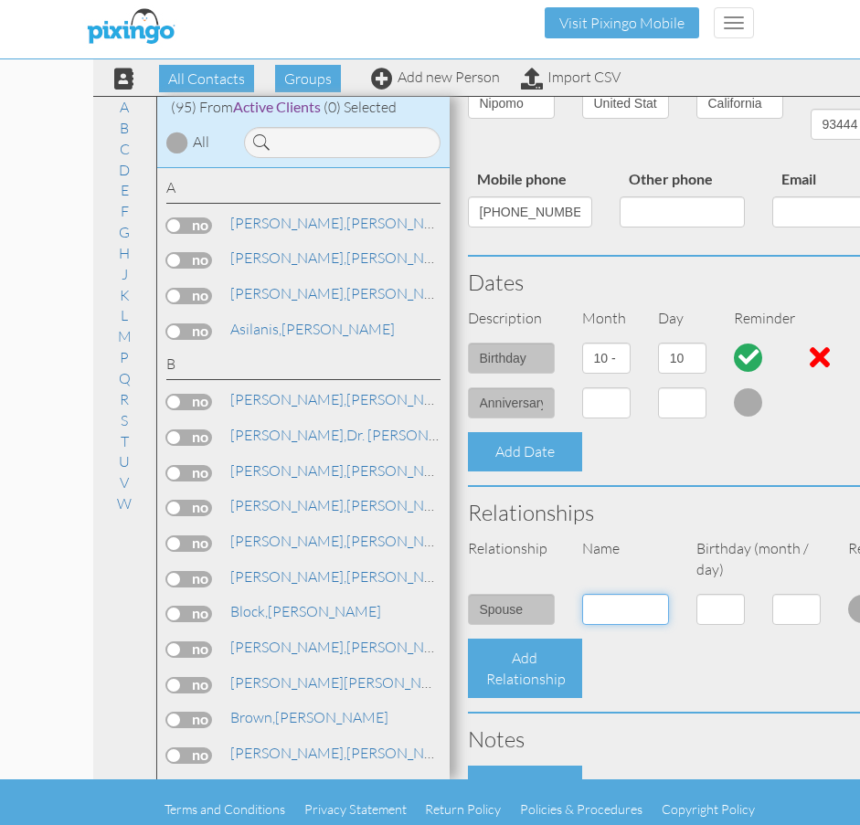
click at [599, 625] on input at bounding box center [625, 609] width 87 height 31
type input "[PERSON_NAME]"
click at [728, 625] on select "1 - [DATE] - [DATE] - [DATE] - [DATE] - [DATE] - [DATE] - [DATE] - [DATE] - [DA…" at bounding box center [720, 609] width 48 height 31
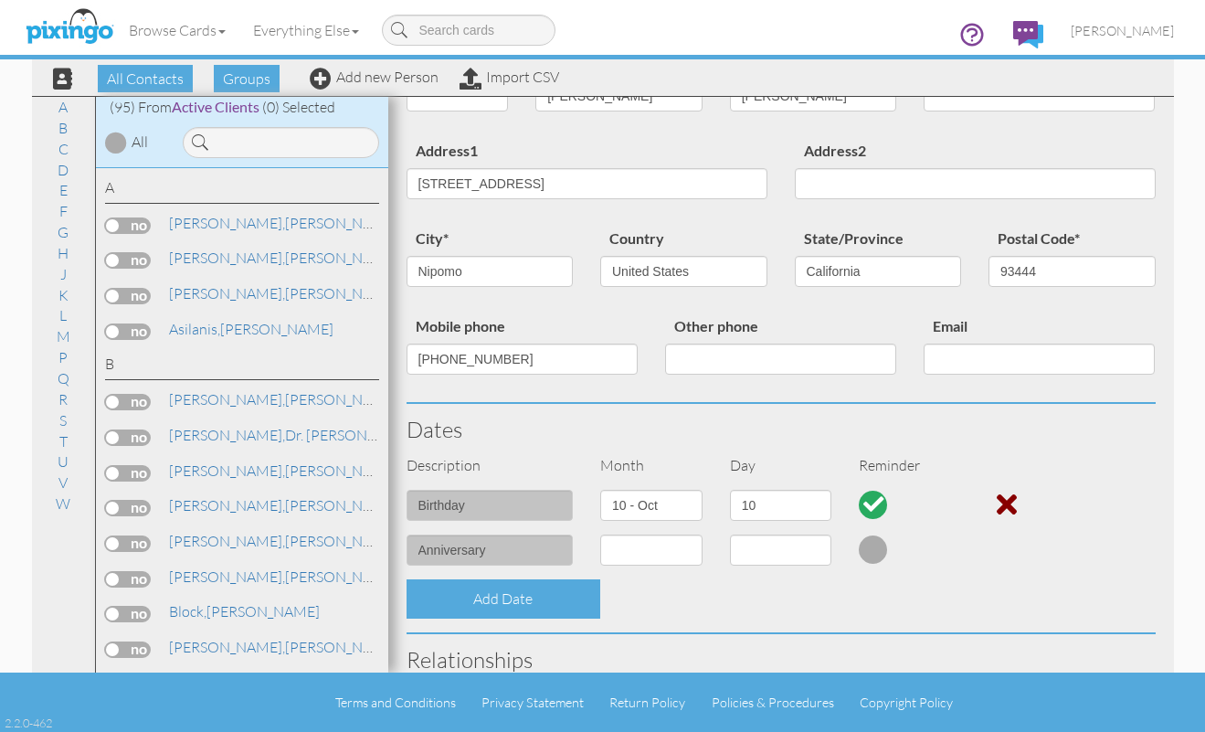
scroll to position [0, 0]
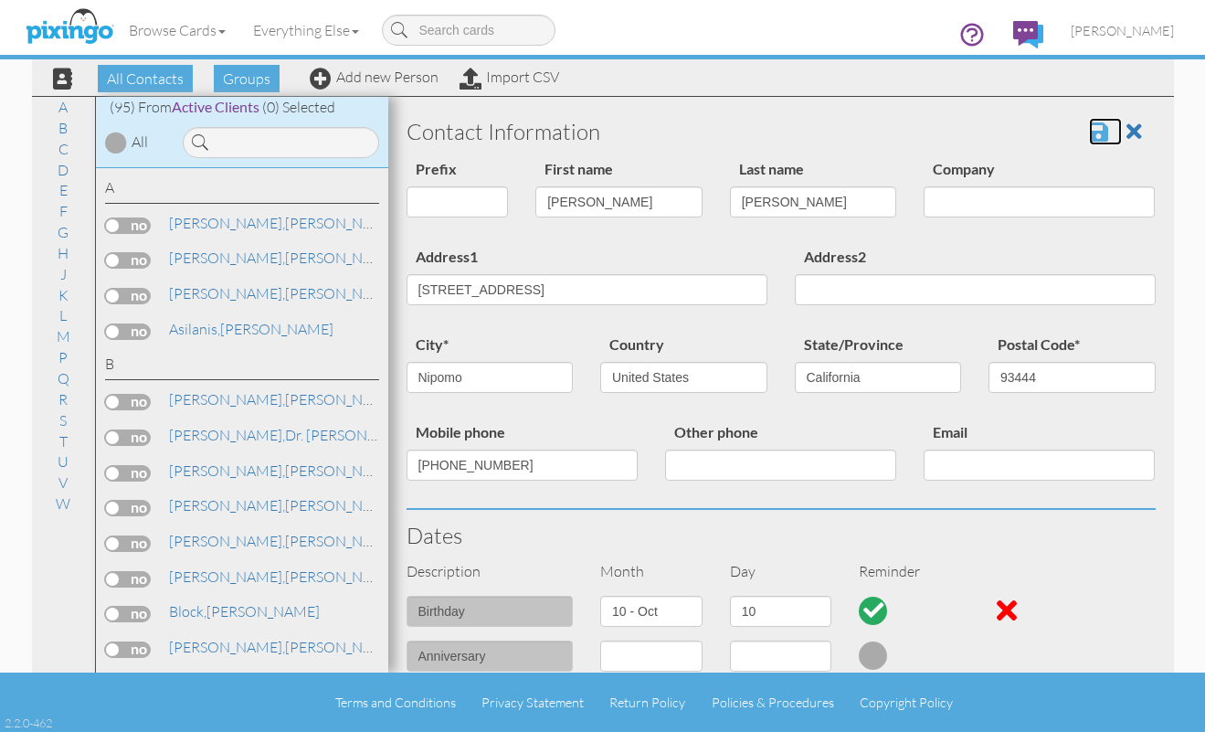
click at [1025, 129] on span at bounding box center [1098, 132] width 19 height 22
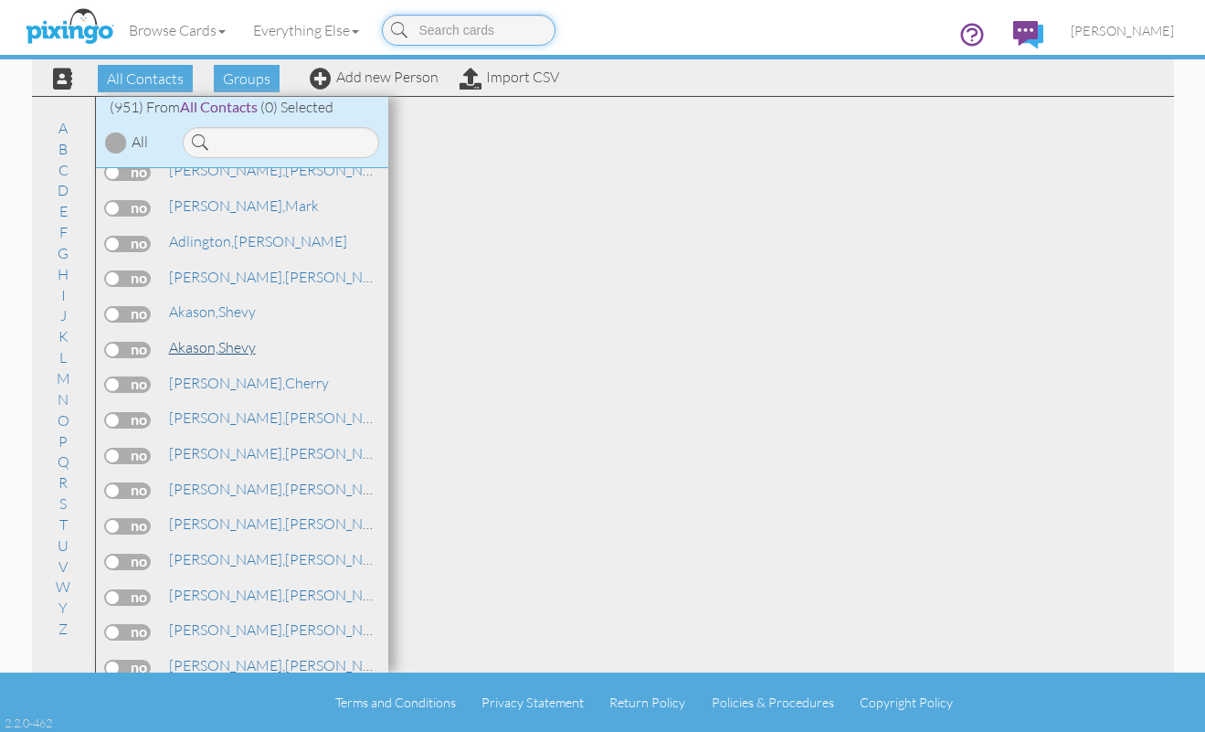
scroll to position [274, 0]
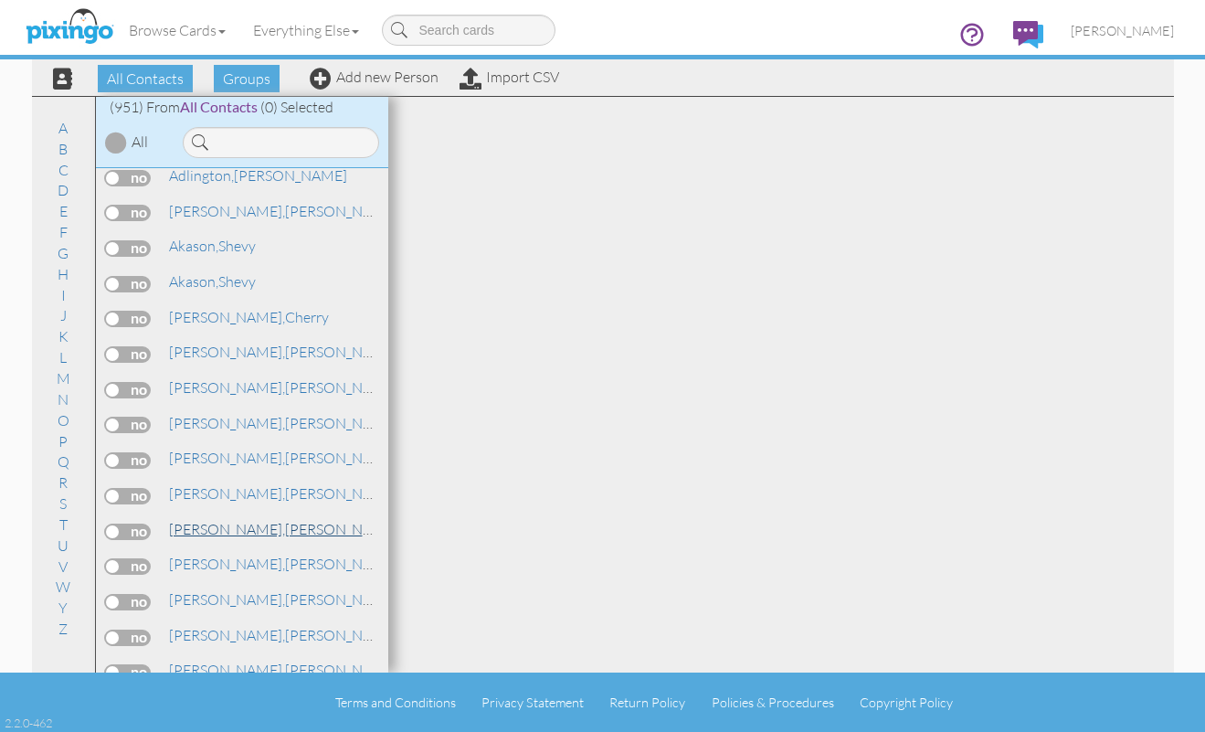
click at [237, 528] on span "[PERSON_NAME]," at bounding box center [227, 529] width 116 height 18
click at [237, 526] on span "[PERSON_NAME]," at bounding box center [227, 529] width 116 height 18
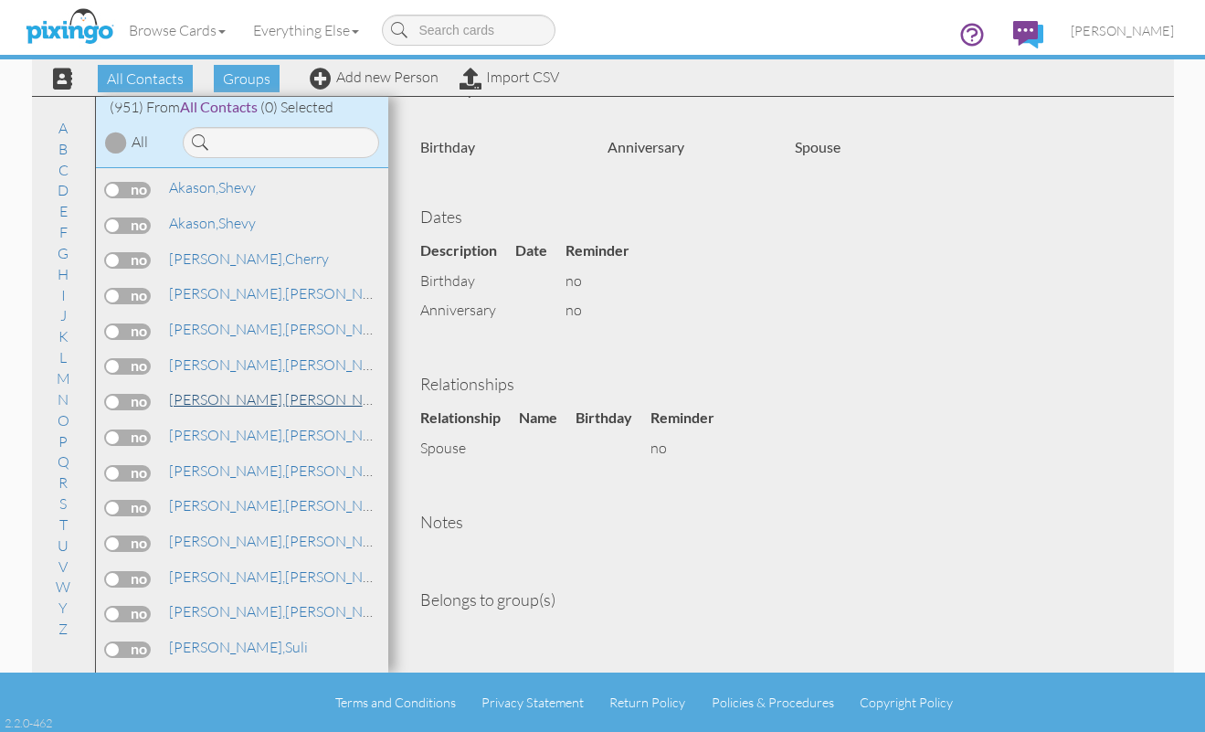
scroll to position [366, 0]
click at [217, 475] on span "[PERSON_NAME]," at bounding box center [227, 472] width 116 height 18
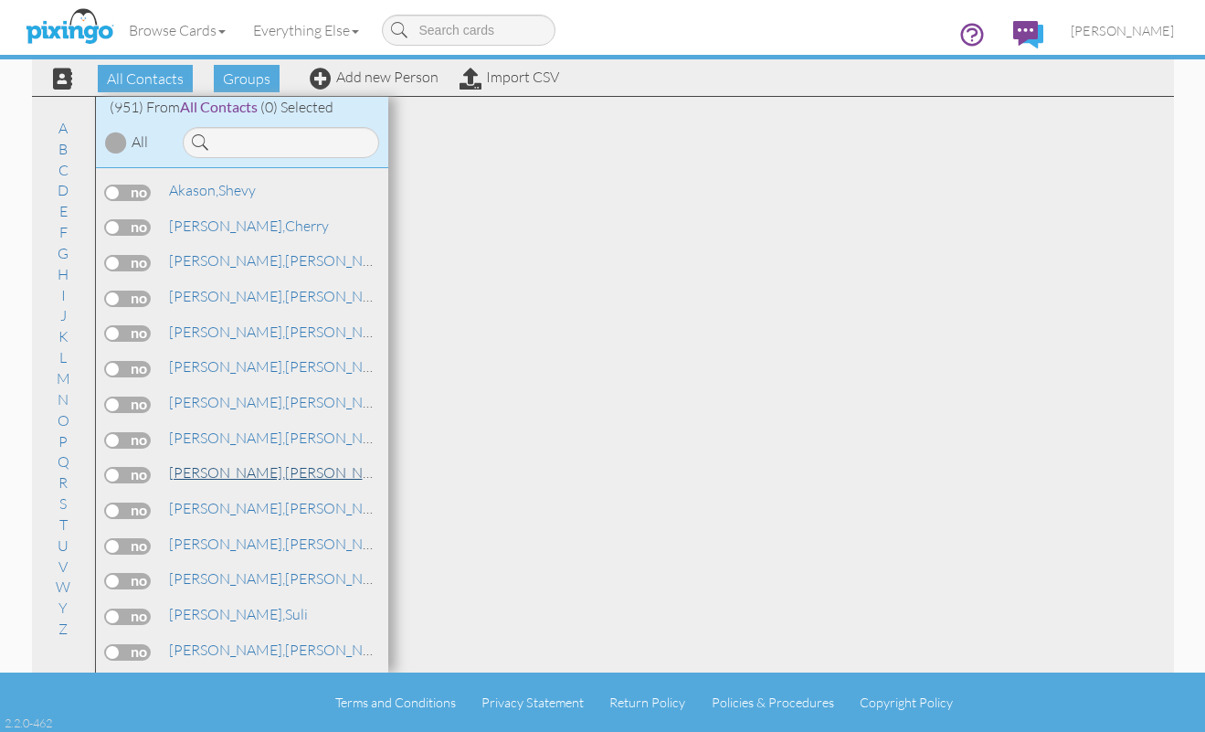
click at [227, 468] on span "[PERSON_NAME]," at bounding box center [227, 472] width 116 height 18
click at [211, 464] on span "[PERSON_NAME]," at bounding box center [227, 472] width 116 height 18
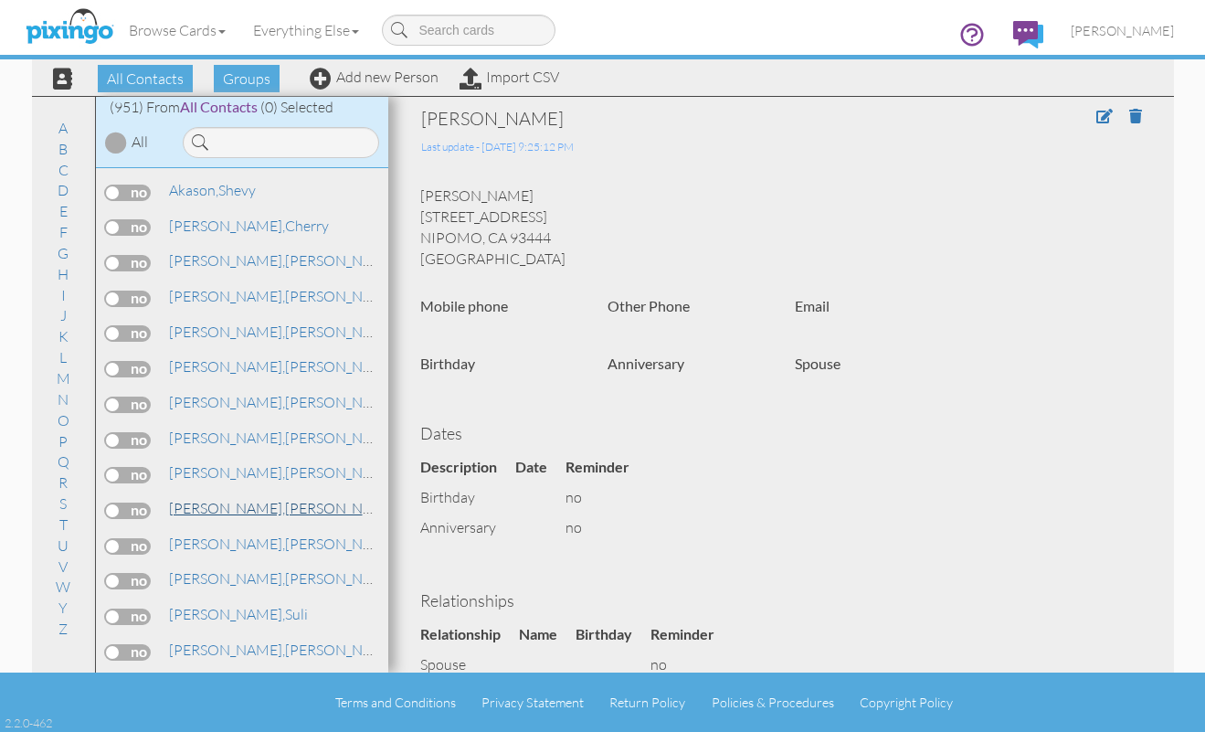
click at [189, 503] on span "[PERSON_NAME]," at bounding box center [227, 508] width 116 height 18
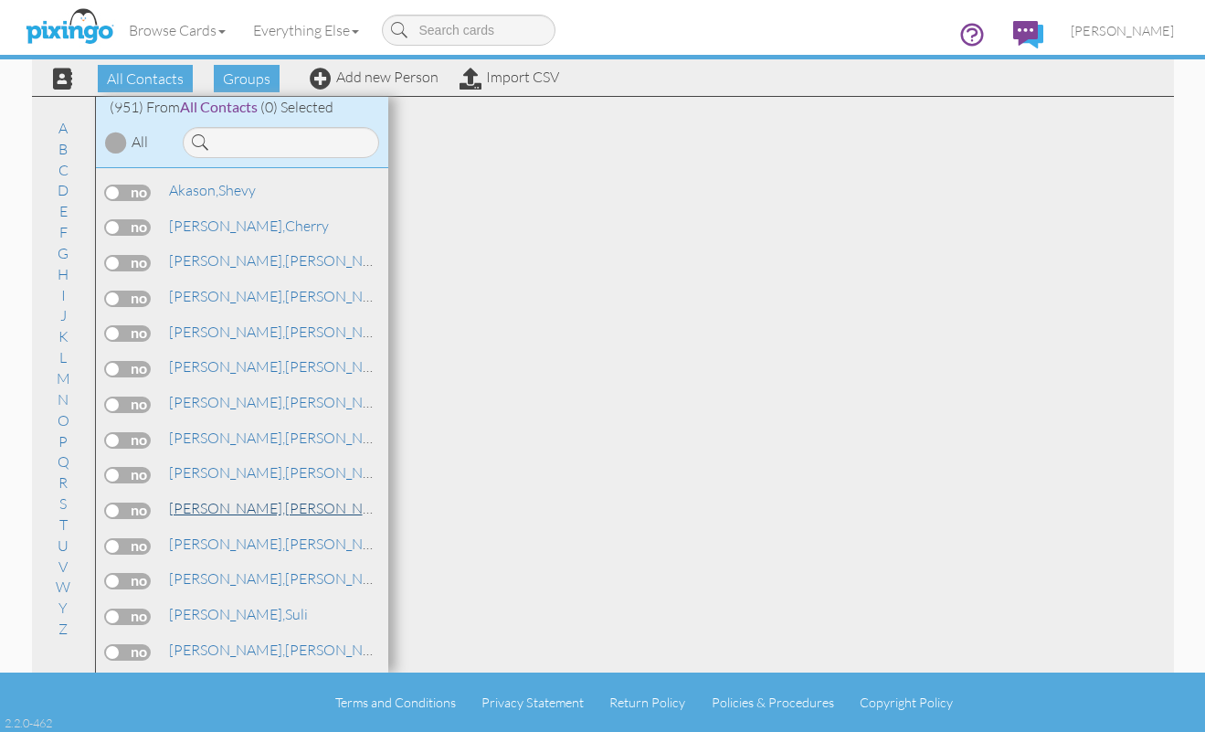
click at [240, 504] on link "Anderson, Karen" at bounding box center [283, 508] width 233 height 22
click at [194, 512] on span "[PERSON_NAME]," at bounding box center [227, 508] width 116 height 18
click at [257, 76] on span "Groups" at bounding box center [247, 78] width 66 height 27
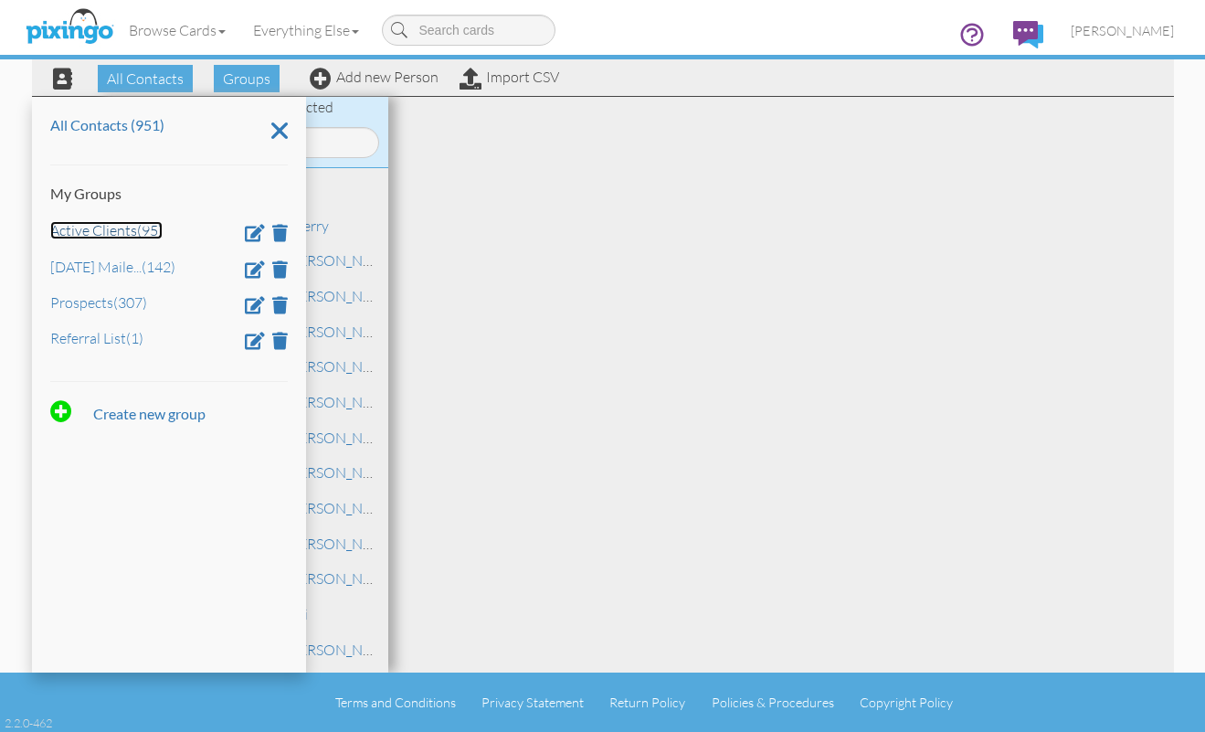
click at [101, 228] on link "Active Clients (95)" at bounding box center [106, 230] width 112 height 18
click at [107, 230] on link "Active Clients (95)" at bounding box center [106, 230] width 112 height 18
click at [726, 353] on div at bounding box center [781, 385] width 786 height 576
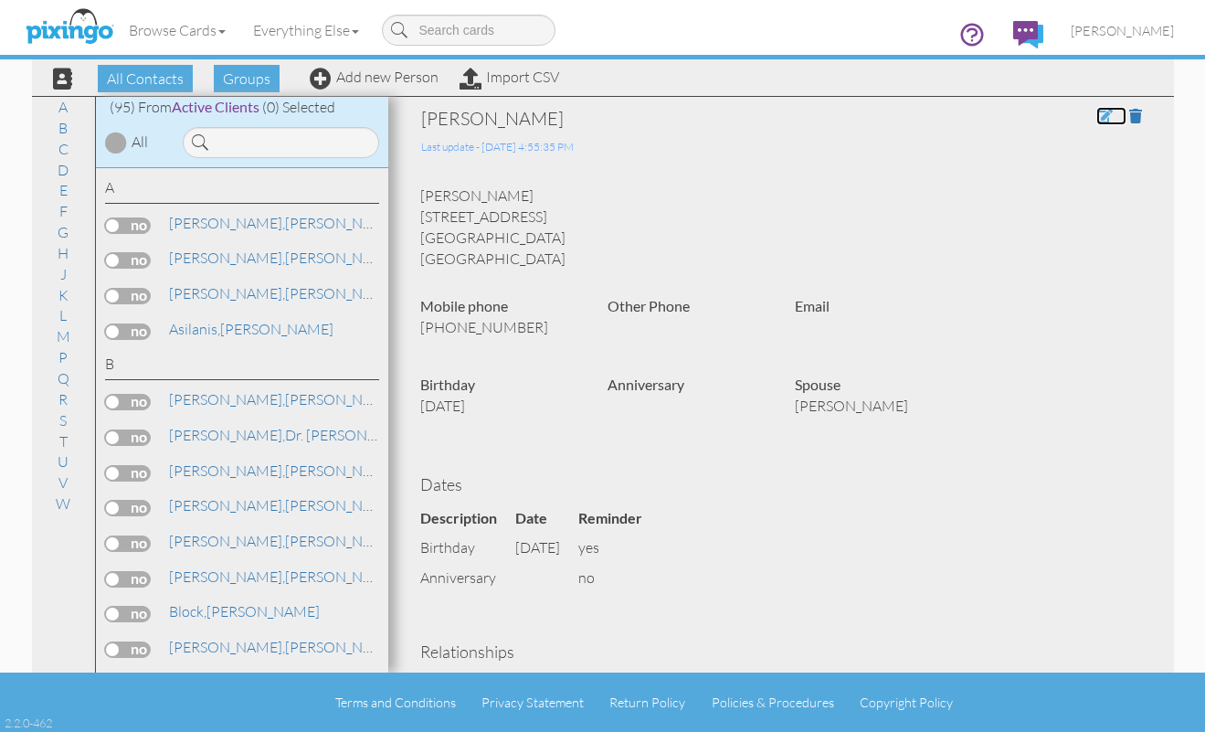
click at [1097, 111] on span at bounding box center [1105, 116] width 16 height 15
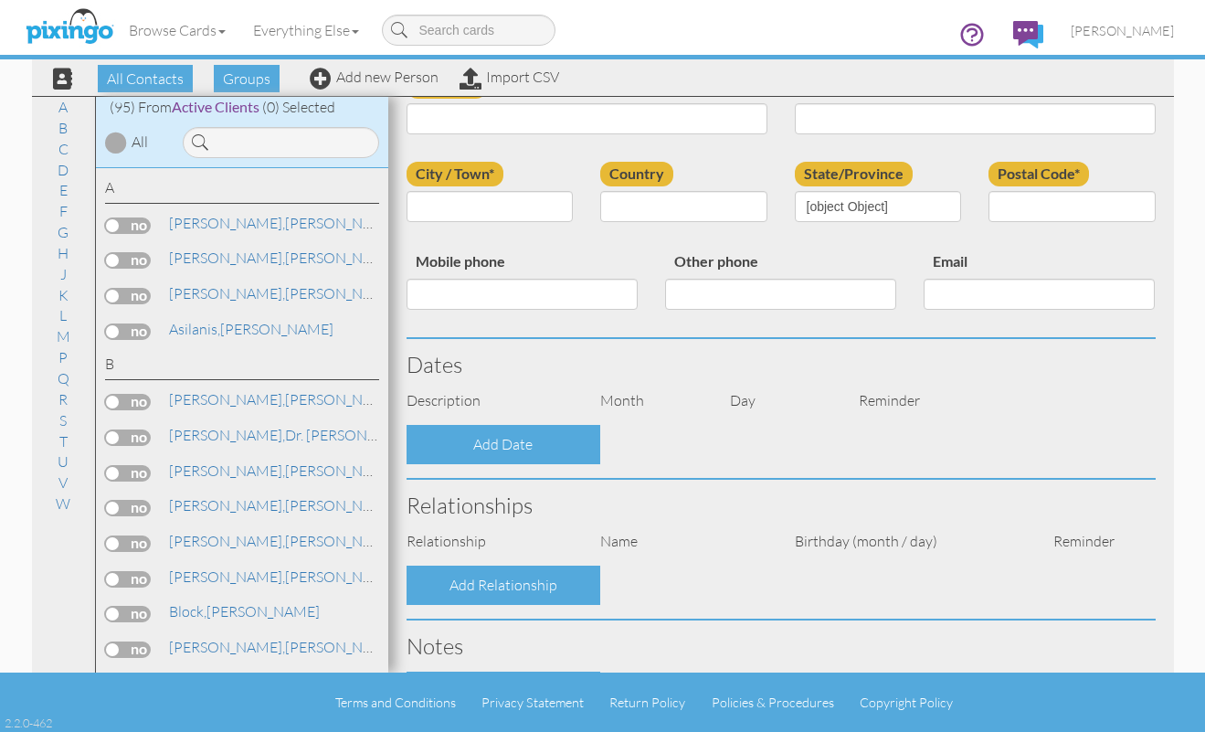
scroll to position [183, 0]
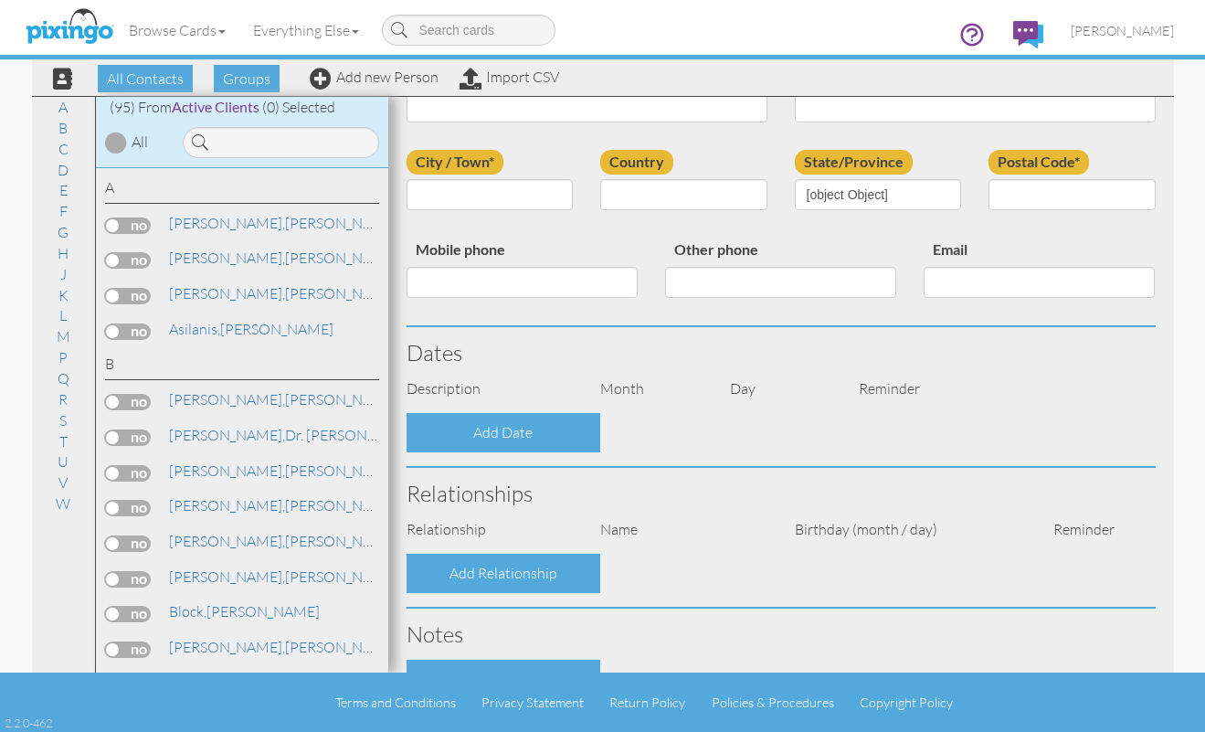
type input "[PERSON_NAME]"
type input "[STREET_ADDRESS]"
type input "Nipomo"
type input "93444"
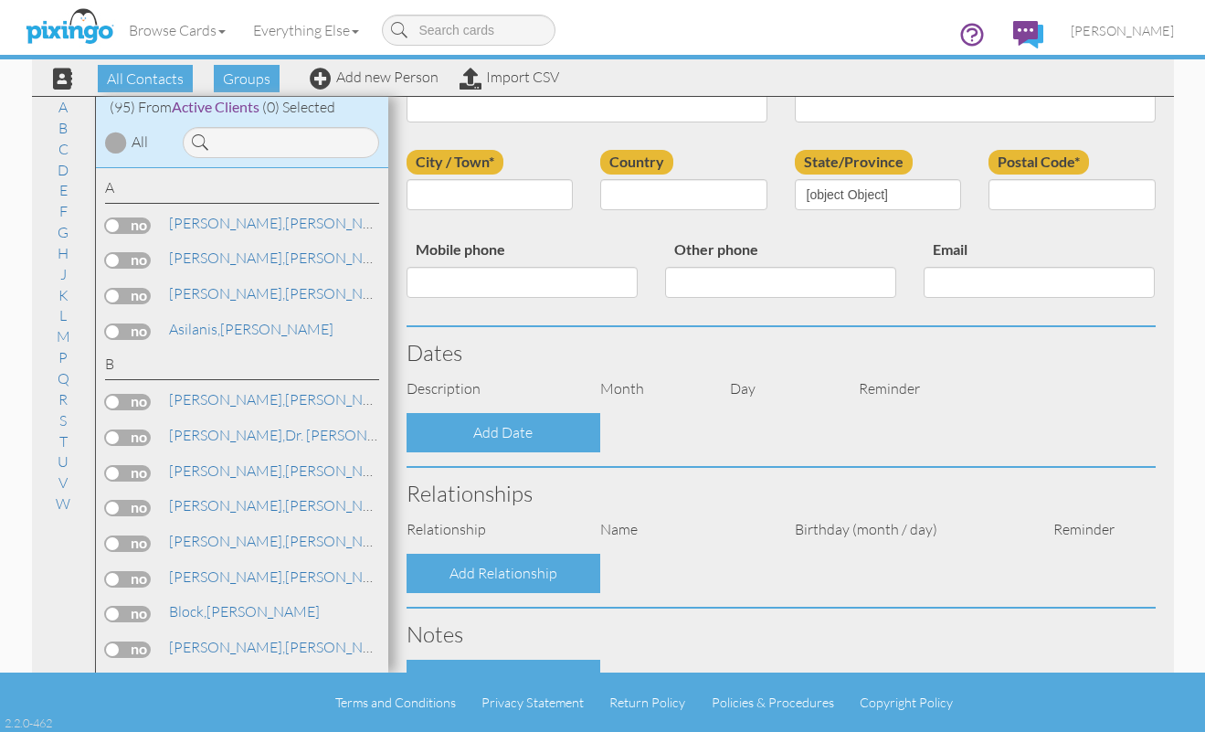
type input "[PHONE_NUMBER]"
select select "object:3189"
select select "object:3434"
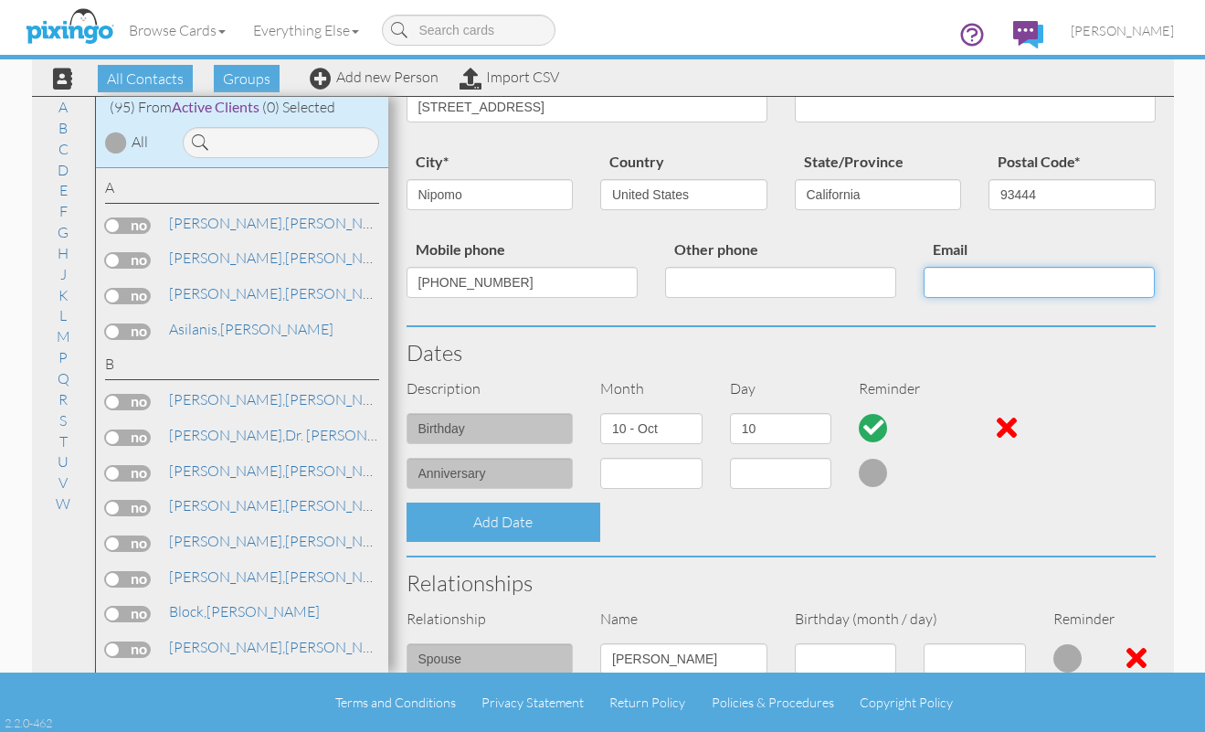
click at [950, 285] on input "Email" at bounding box center [1039, 282] width 231 height 31
paste input "truegrit44@gmail.com"
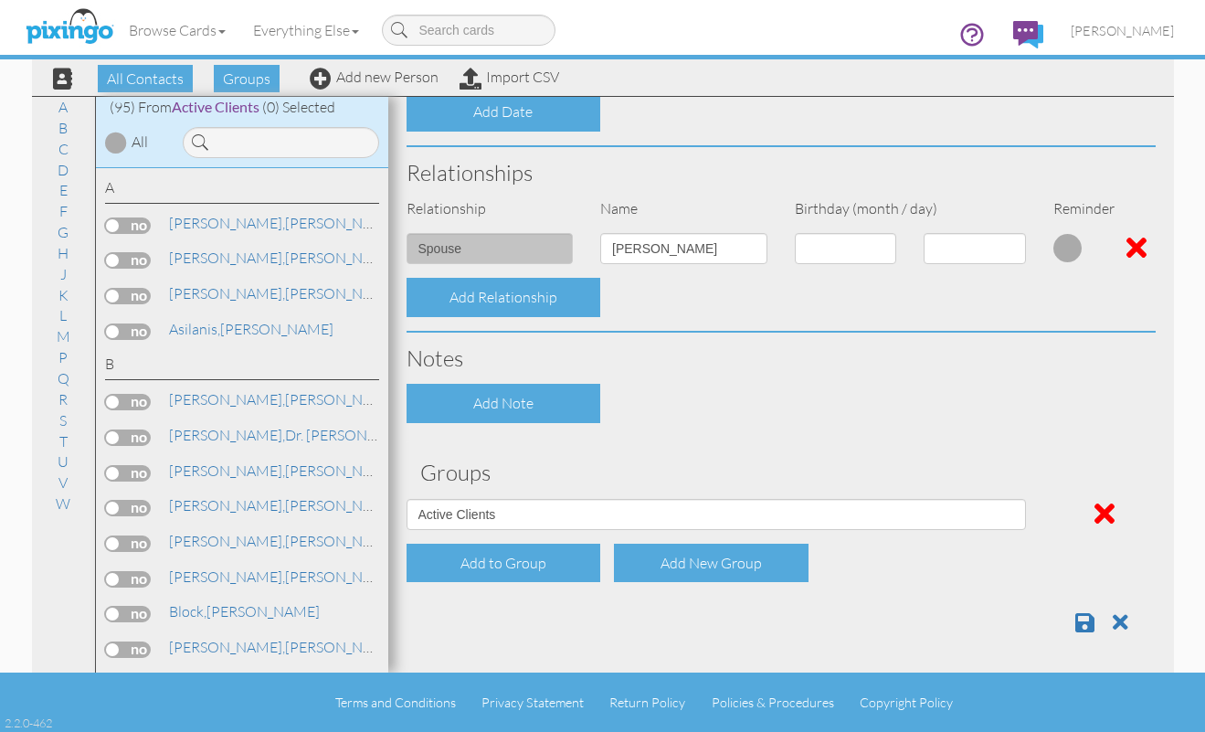
scroll to position [597, 0]
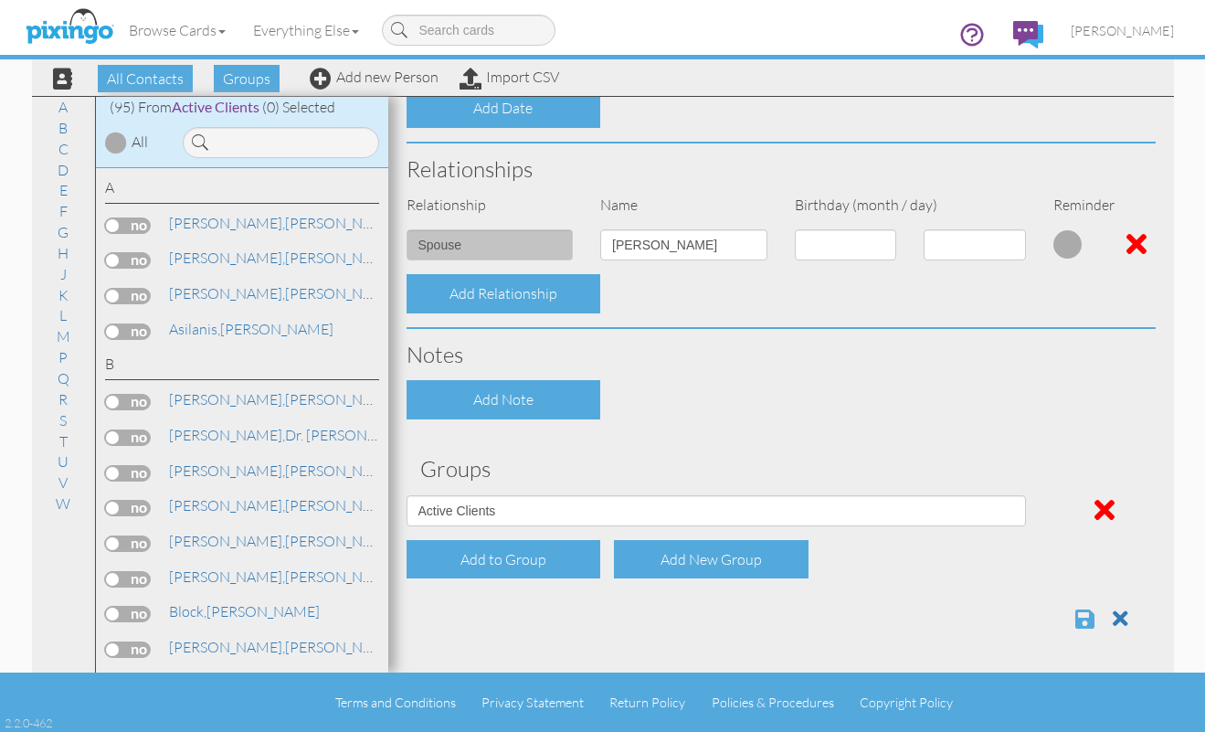
type input "truegrit44@gmail.com"
click at [1075, 616] on span at bounding box center [1084, 619] width 19 height 22
